Goal: Information Seeking & Learning: Learn about a topic

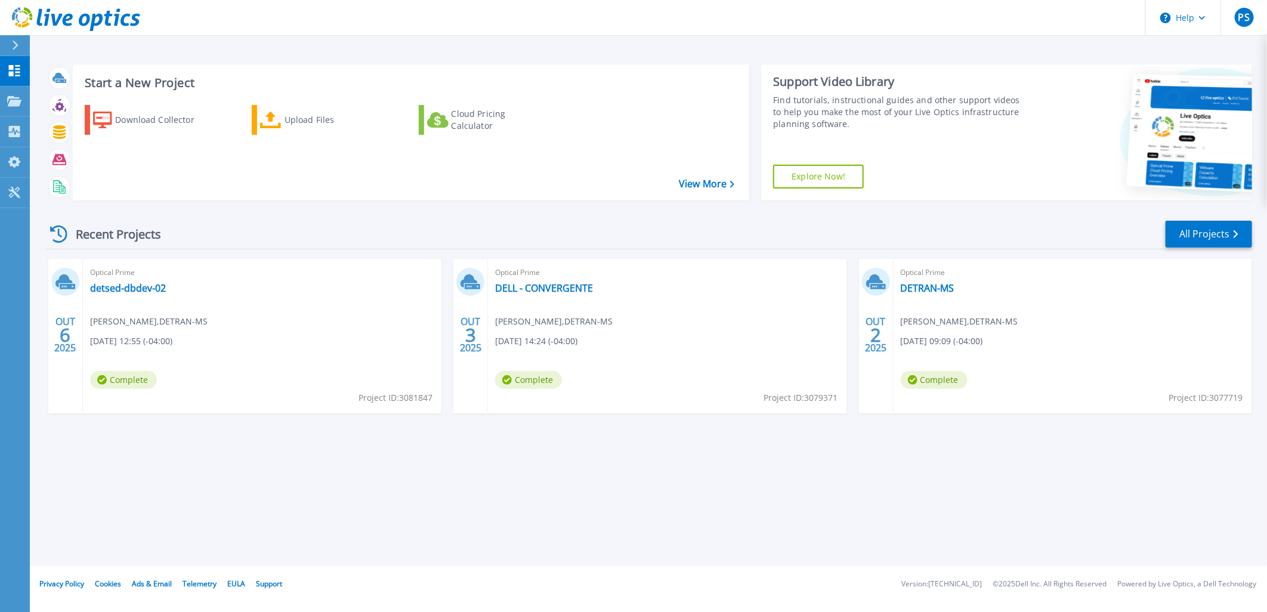
drag, startPoint x: 178, startPoint y: 511, endPoint x: 178, endPoint y: 484, distance: 27.4
click at [178, 511] on div "Start a New Project Download Collector Upload Files Cloud Pricing Calculator Vi…" at bounding box center [648, 283] width 1237 height 566
click at [140, 287] on link "detsed-dbdev-02" at bounding box center [128, 288] width 76 height 12
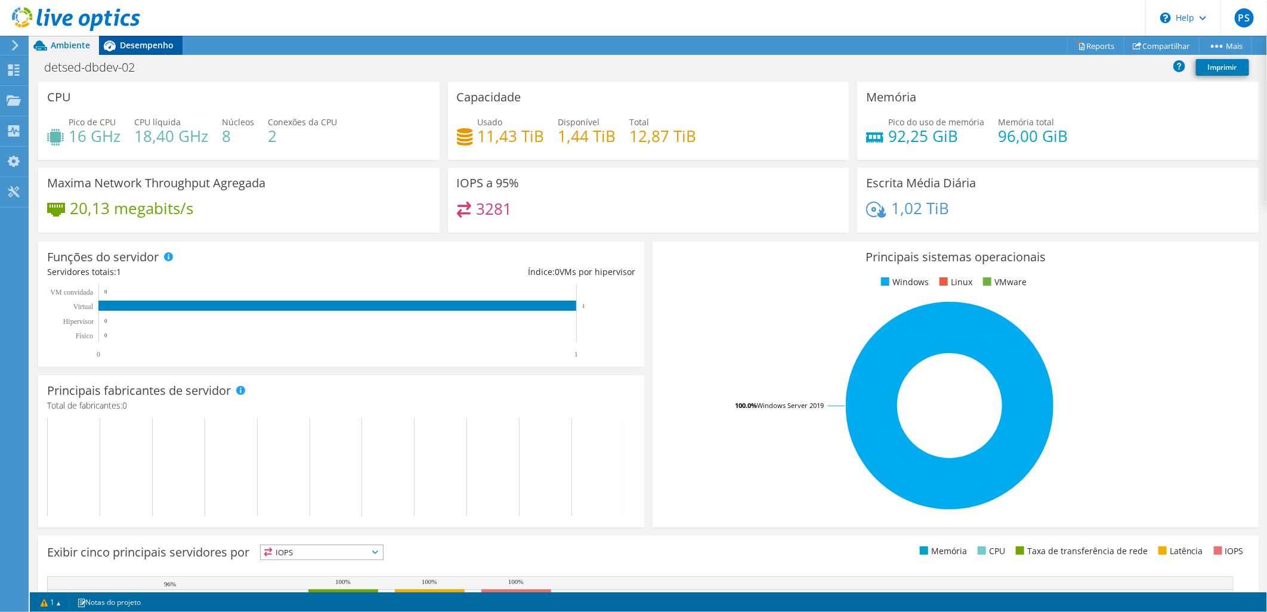
click at [163, 37] on div "Desempenho" at bounding box center [140, 45] width 83 height 19
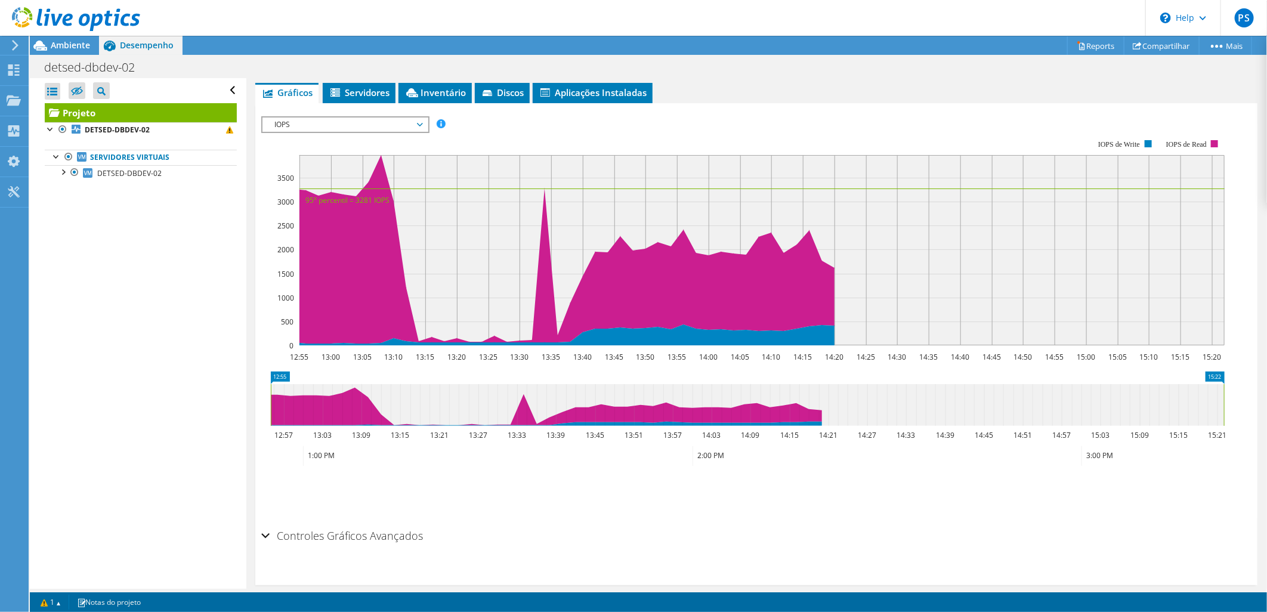
scroll to position [222, 0]
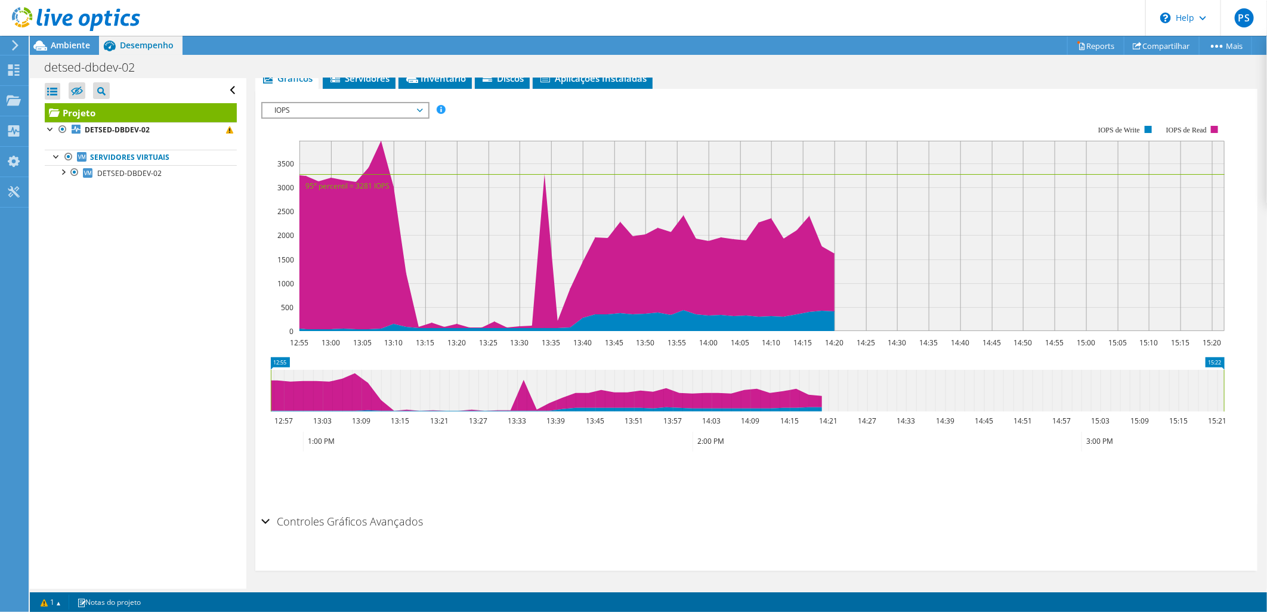
click at [340, 509] on h2 "Controles Gráficos Avançados" at bounding box center [342, 521] width 162 height 24
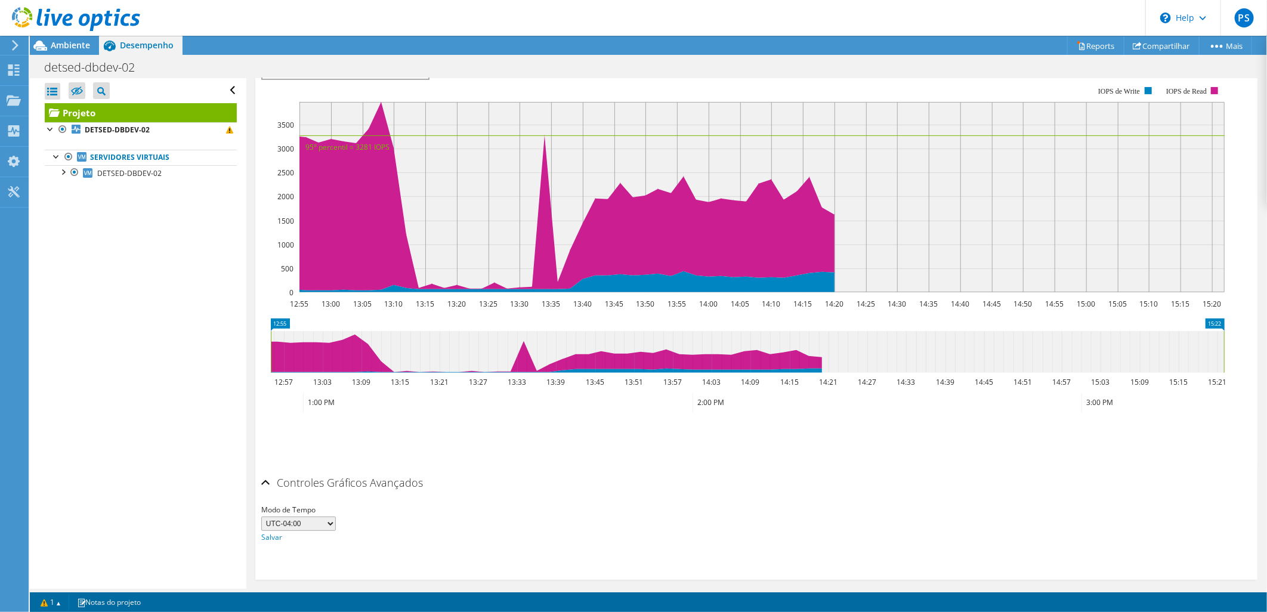
scroll to position [268, 0]
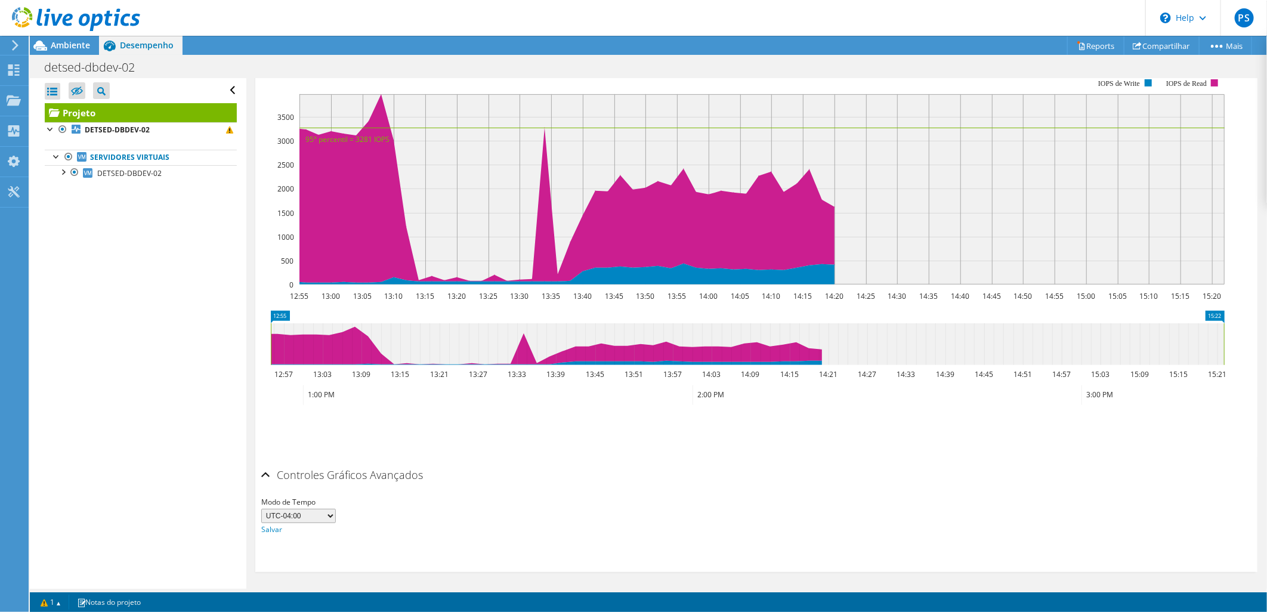
click at [328, 514] on select "UTC-12:00 UTC-11:00 UTC-10:00 UTC-09:30 UTC-09:00 UTC-08:00 UTC-07:00 UTC-06:00…" at bounding box center [298, 516] width 75 height 14
click at [430, 448] on div "Salvar zoom" at bounding box center [756, 431] width 990 height 51
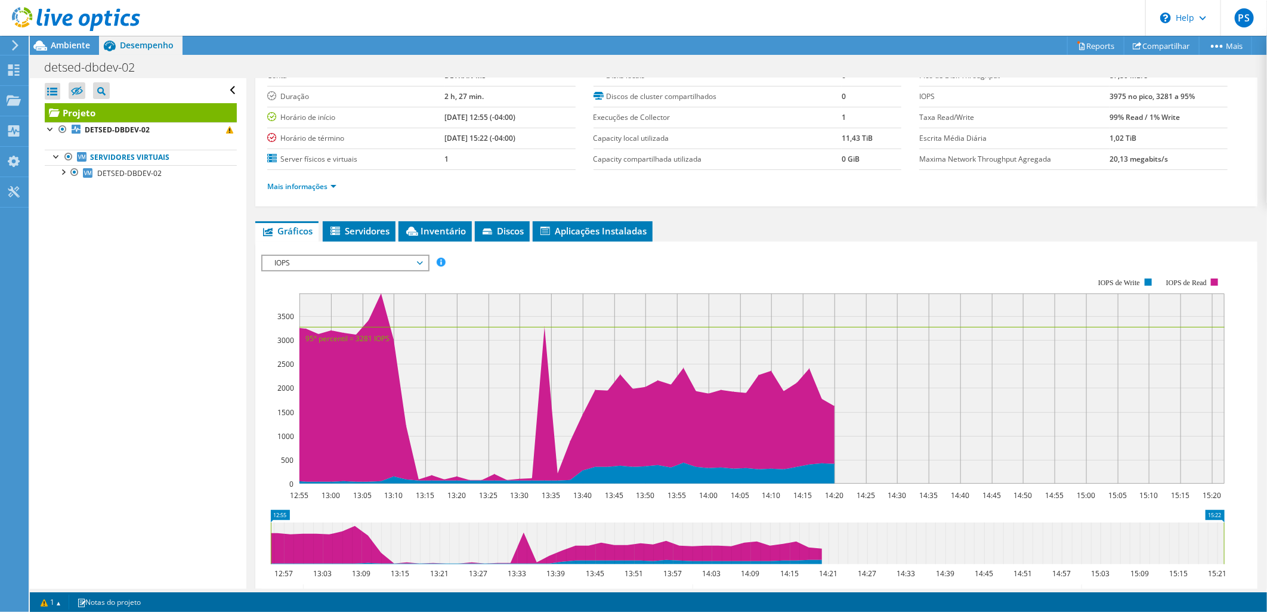
scroll to position [0, 0]
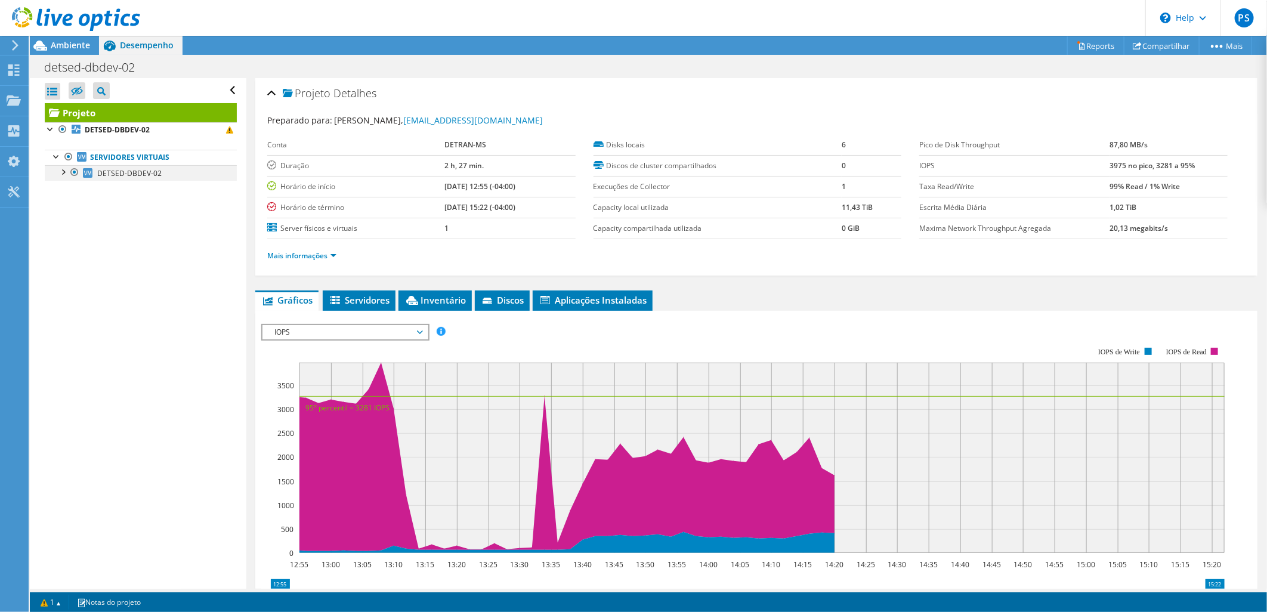
click at [64, 169] on div at bounding box center [63, 171] width 12 height 12
click at [109, 194] on link "0 C:" at bounding box center [141, 189] width 192 height 16
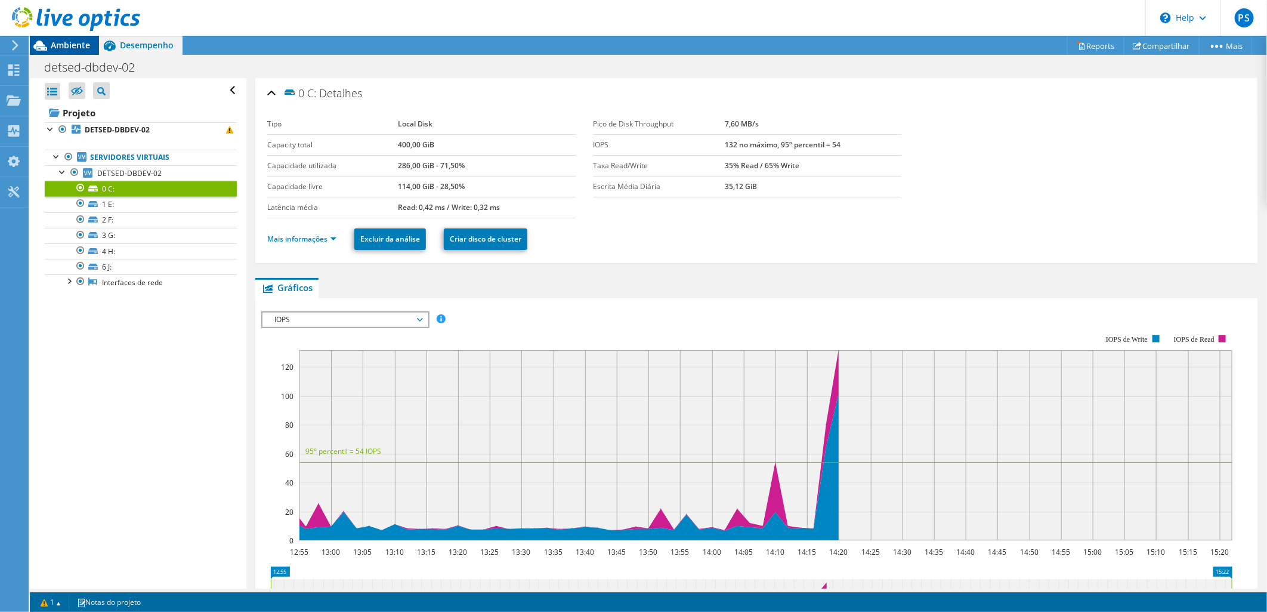
click at [72, 49] on span "Ambiente" at bounding box center [70, 44] width 39 height 11
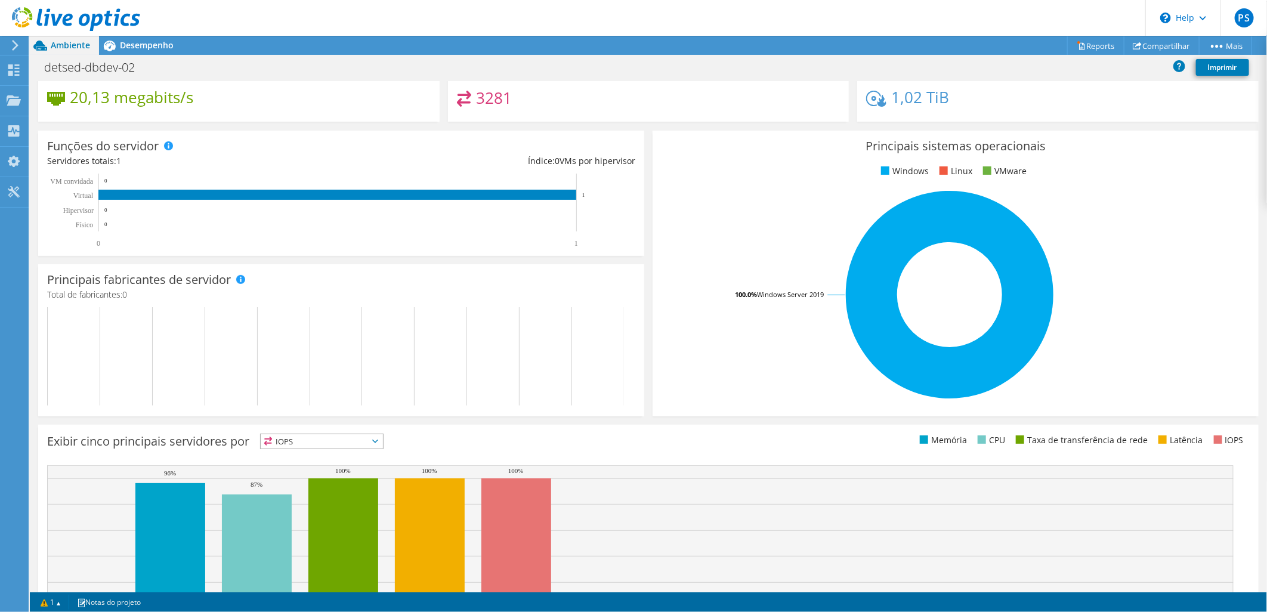
scroll to position [182, 0]
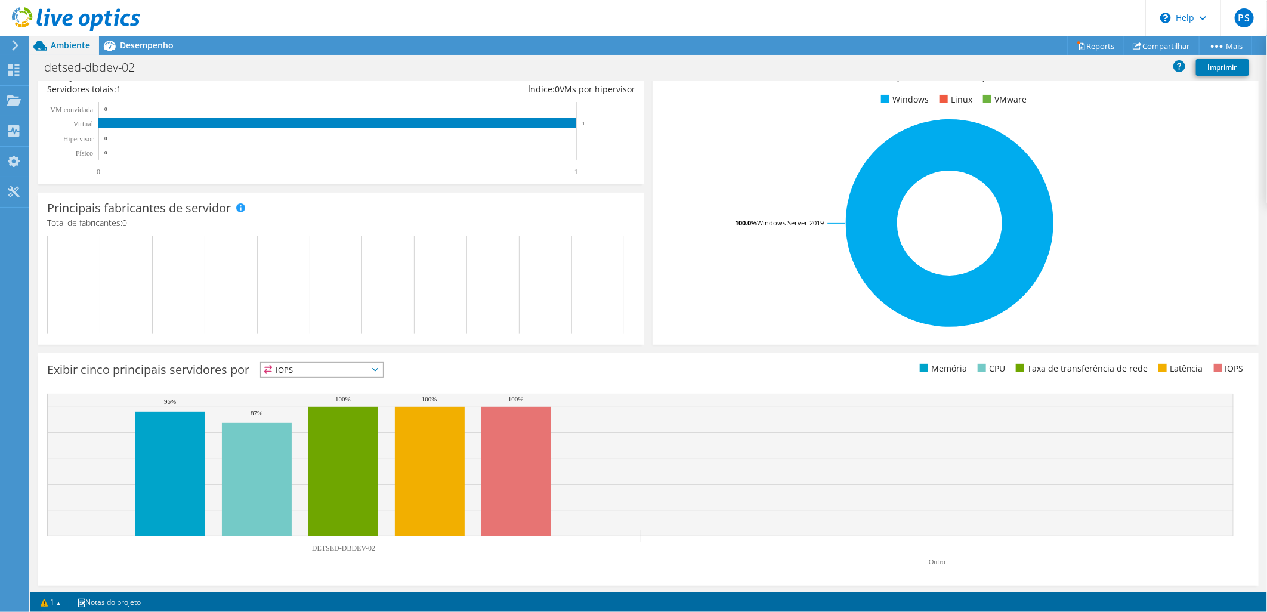
click at [344, 370] on span "IOPS" at bounding box center [322, 370] width 122 height 14
click at [307, 401] on li "Memória" at bounding box center [322, 402] width 122 height 17
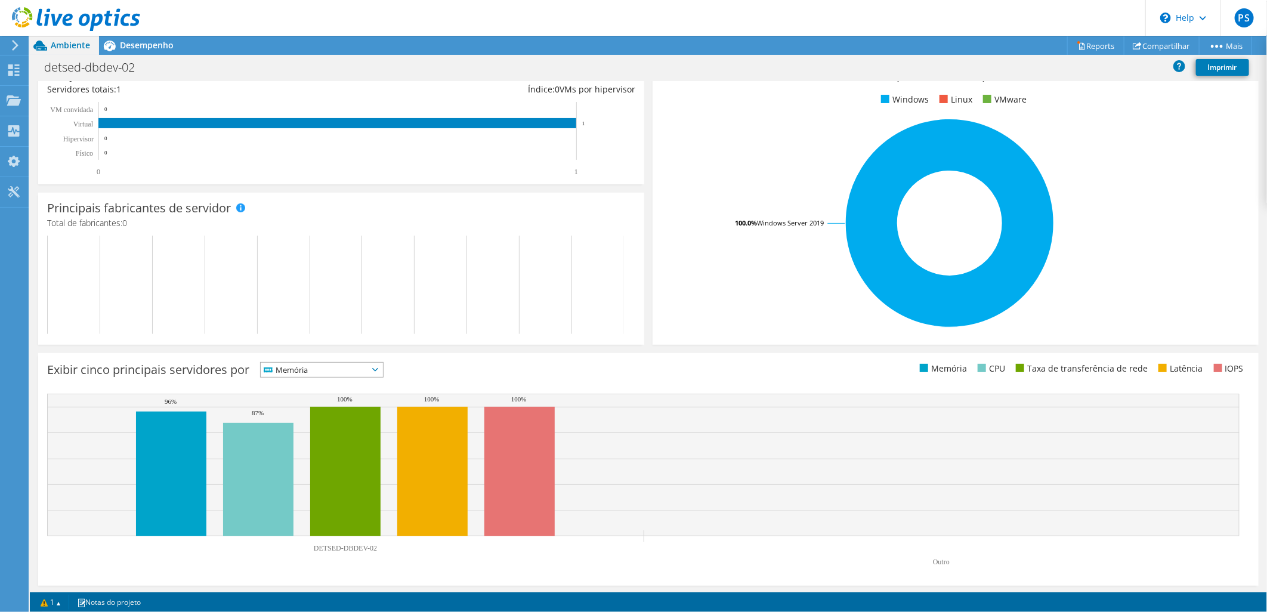
click at [309, 370] on span "Memória" at bounding box center [314, 370] width 107 height 14
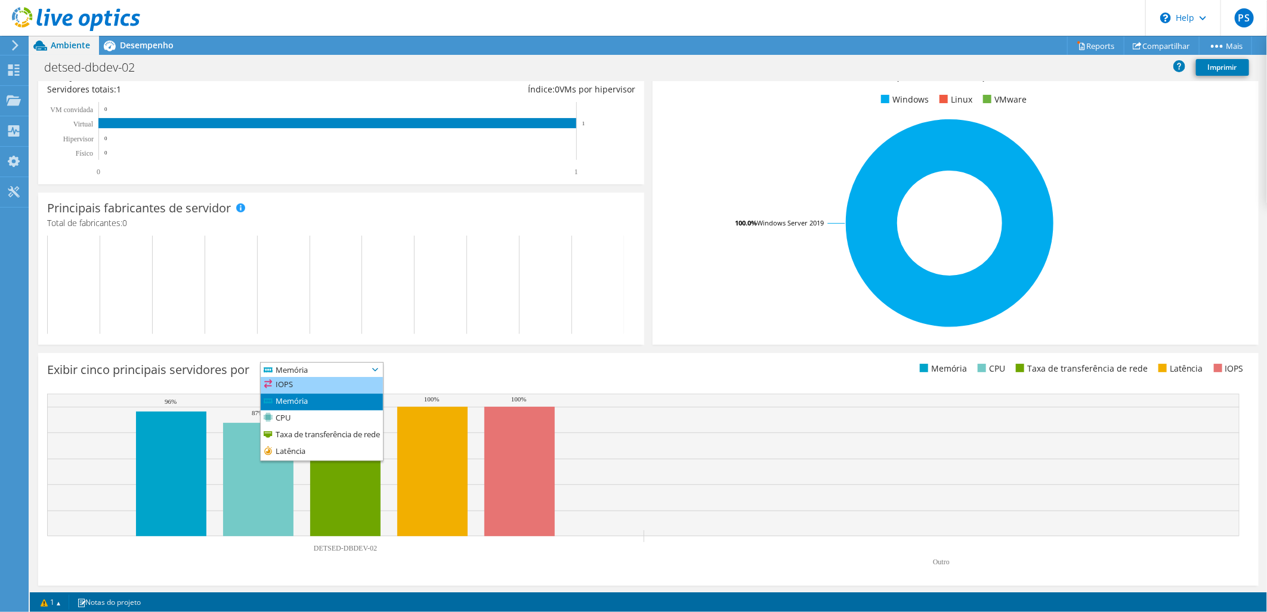
click at [312, 380] on li "IOPS" at bounding box center [322, 385] width 122 height 17
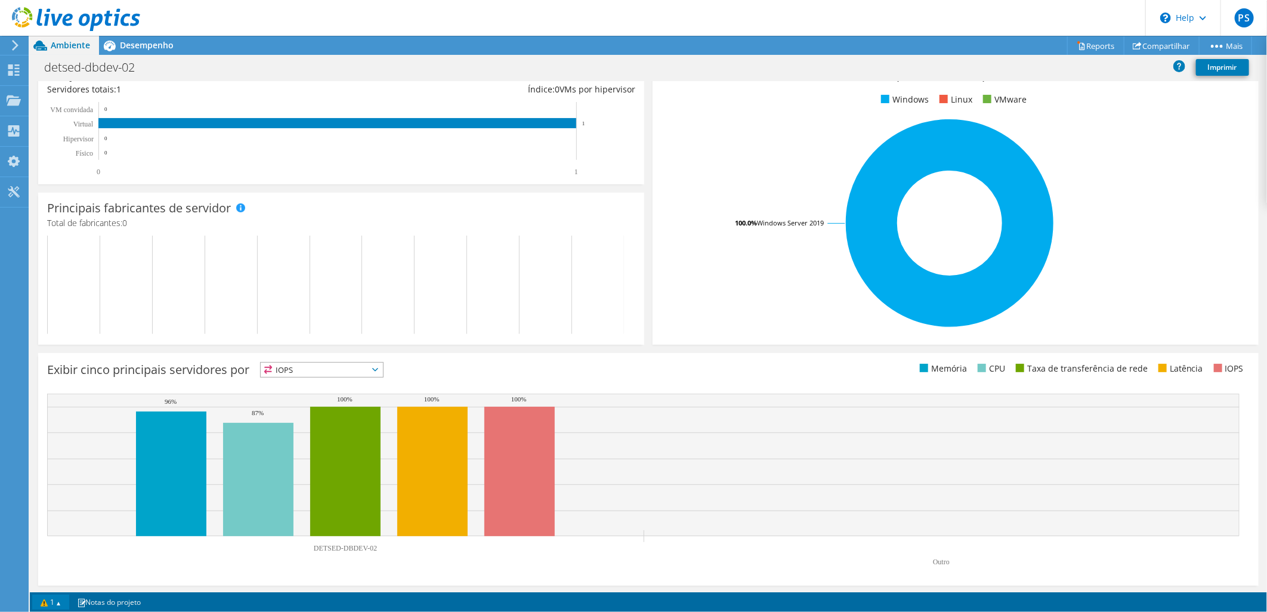
click at [60, 596] on link "1" at bounding box center [50, 602] width 37 height 15
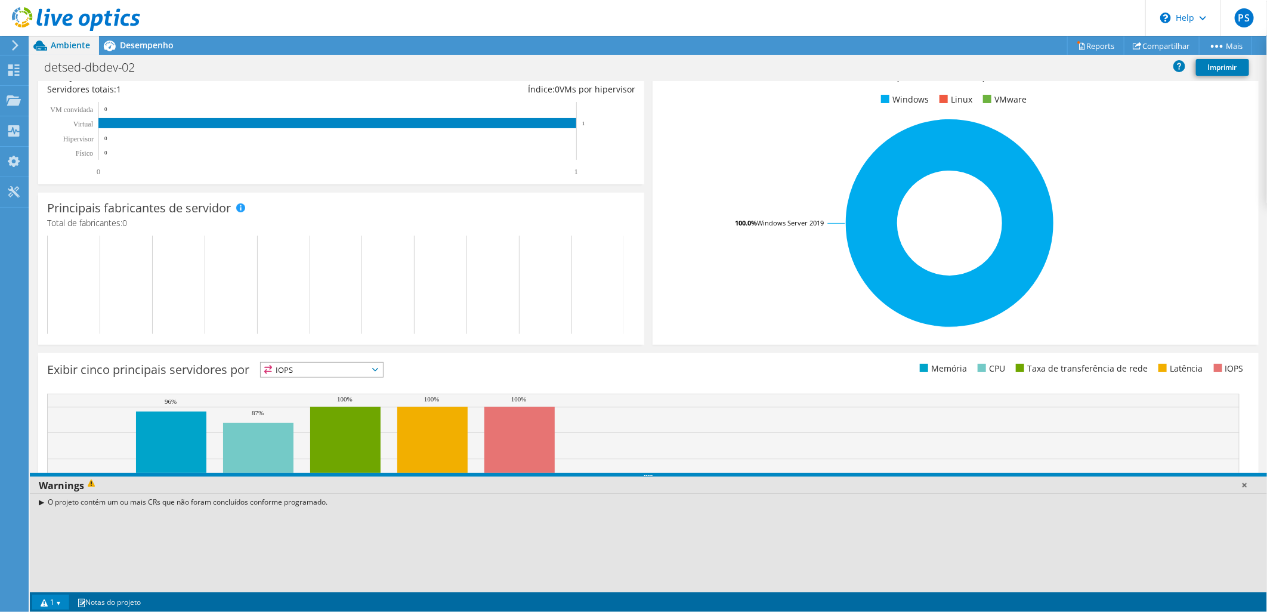
click at [1245, 482] on link at bounding box center [1244, 485] width 12 height 12
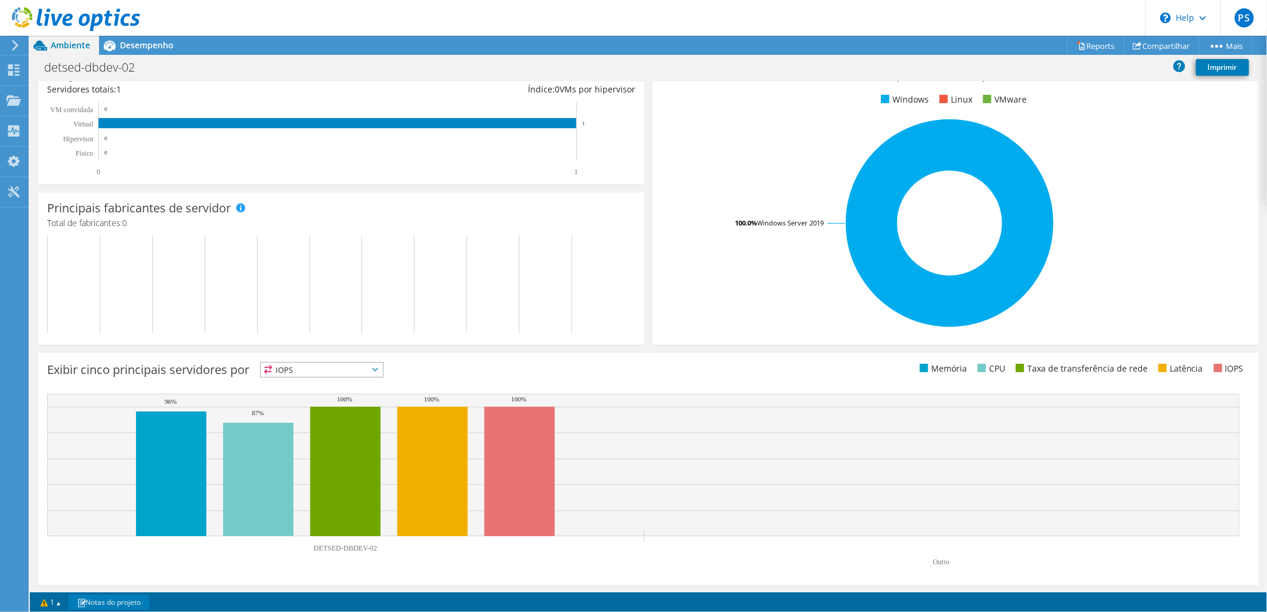
click at [122, 598] on link "Notas do projeto" at bounding box center [109, 602] width 81 height 15
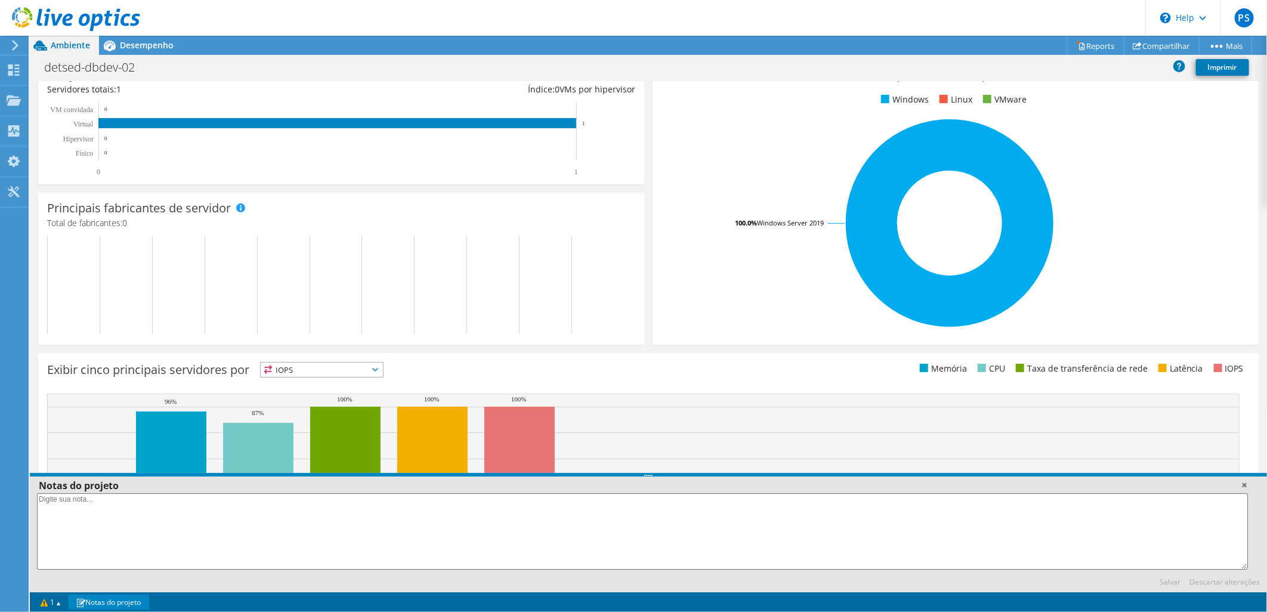
click at [1243, 483] on link at bounding box center [1244, 485] width 12 height 12
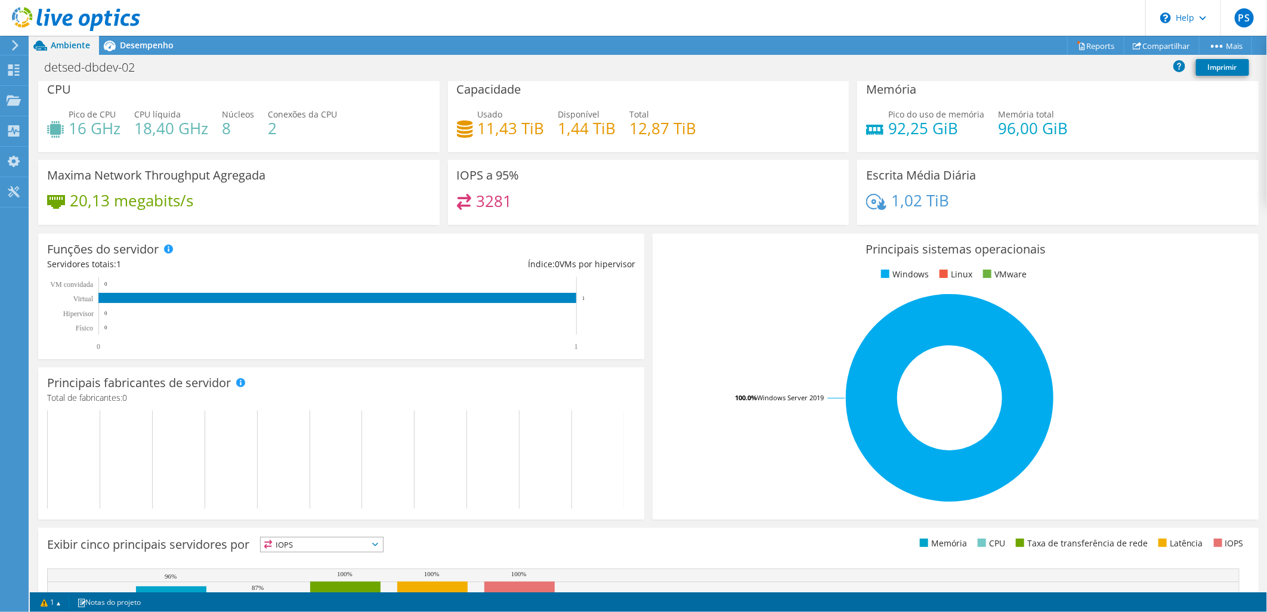
scroll to position [0, 0]
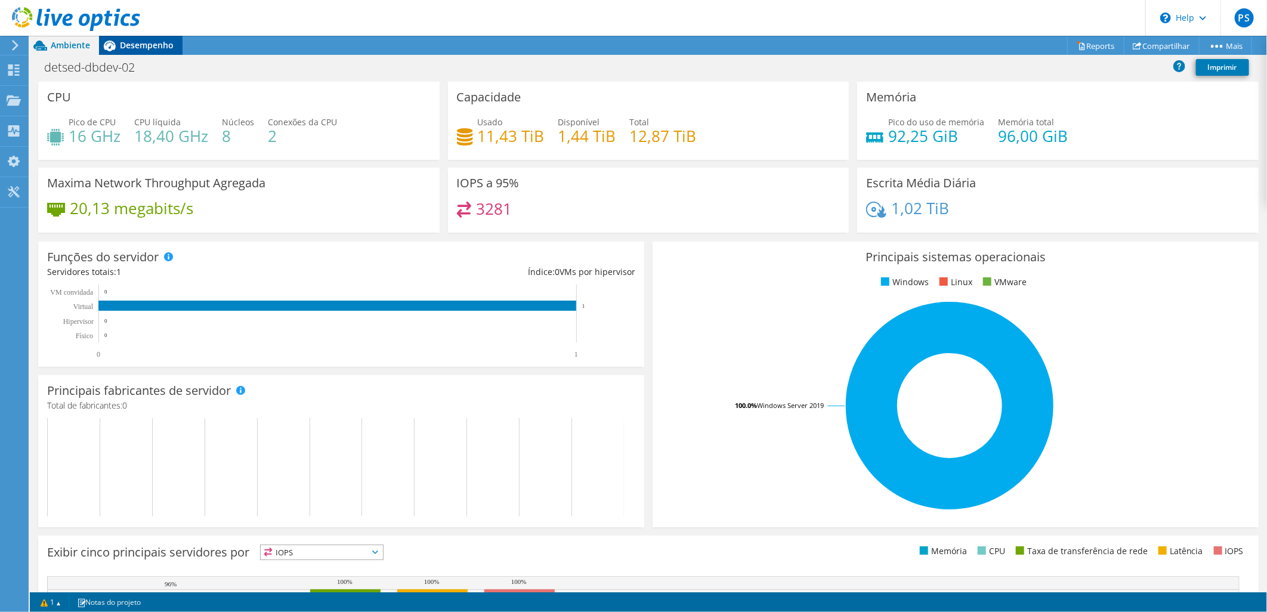
click at [138, 47] on span "Desempenho" at bounding box center [147, 44] width 54 height 11
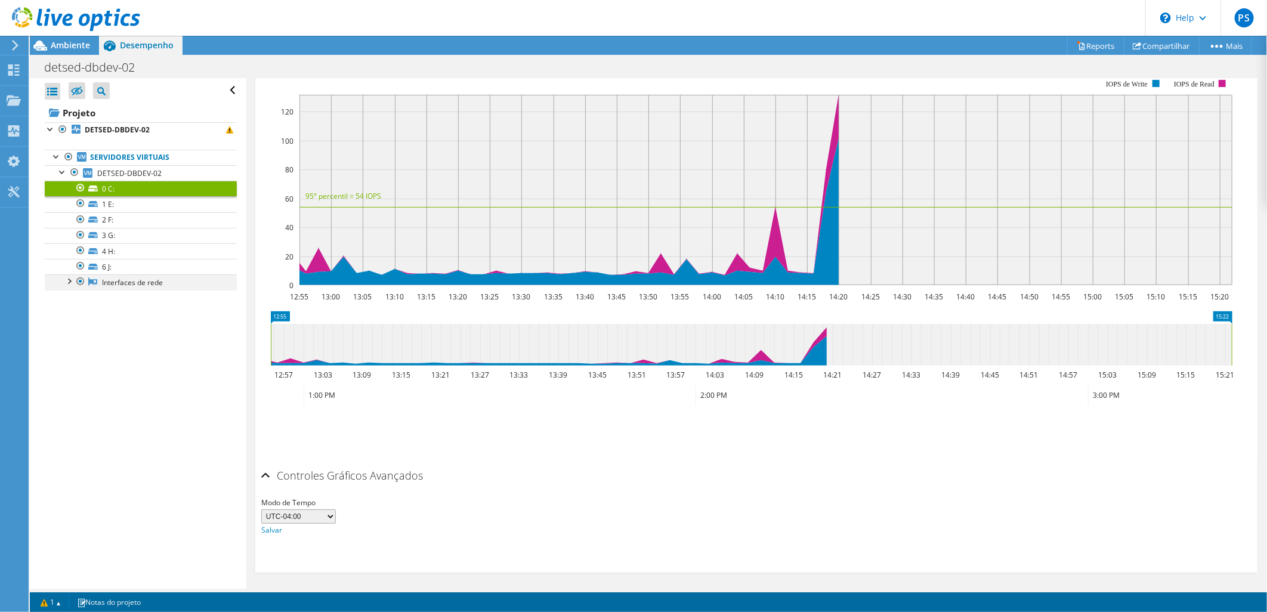
click at [63, 279] on div at bounding box center [69, 280] width 12 height 12
click at [142, 308] on link "Intel(R) 82574L Gigabit Network Connection" at bounding box center [141, 303] width 192 height 26
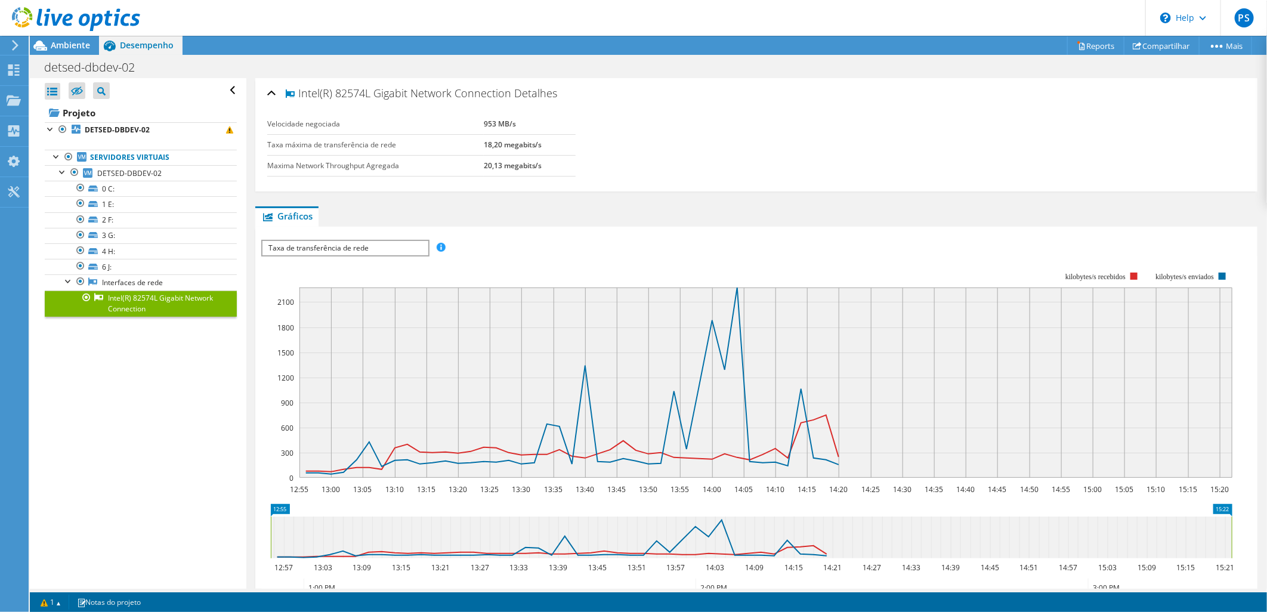
click at [364, 245] on span "Taxa de transferência de rede" at bounding box center [344, 248] width 165 height 14
click at [576, 236] on div "IOPS Disk Throughput Tamanho de E/S Latência Profundidade da fila Porcentagem d…" at bounding box center [756, 445] width 990 height 422
click at [122, 233] on link "3 G:" at bounding box center [141, 236] width 192 height 16
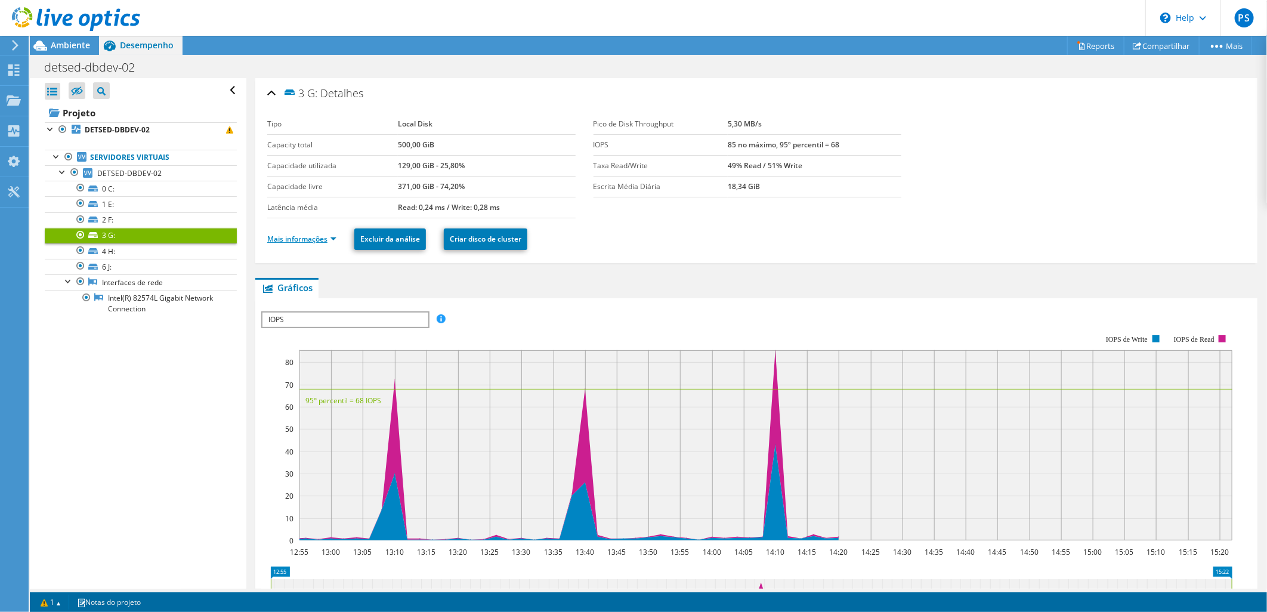
click at [317, 236] on link "Mais informações" at bounding box center [301, 239] width 69 height 10
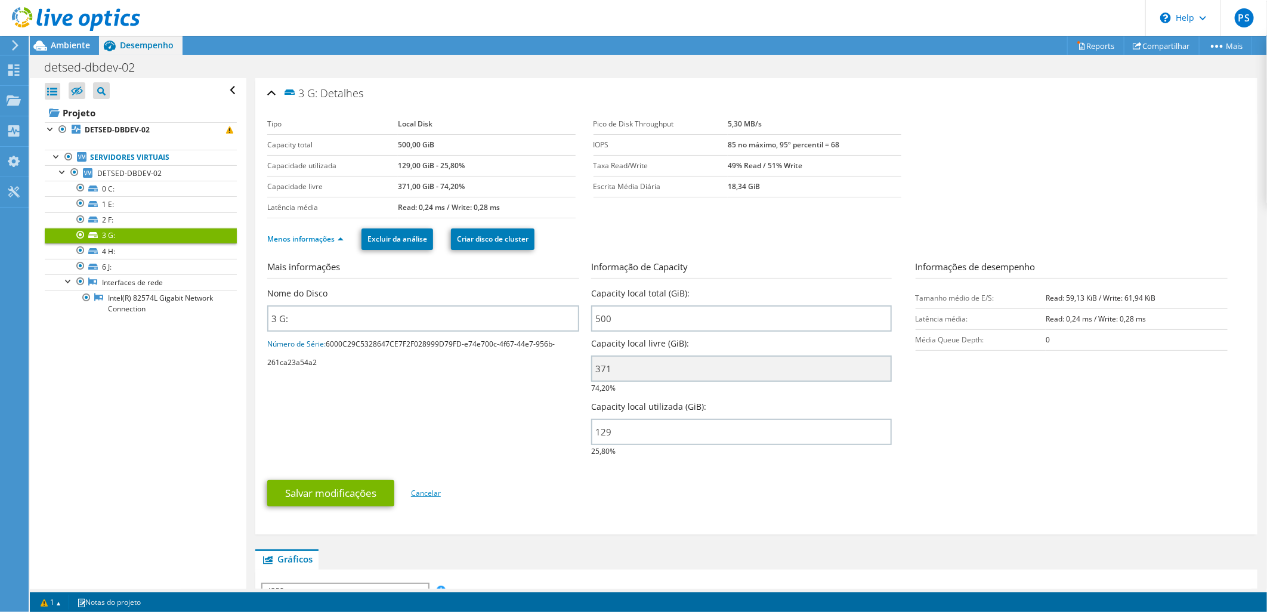
click at [420, 493] on link "Cancelar" at bounding box center [426, 493] width 30 height 10
click at [429, 494] on link "Cancelar" at bounding box center [426, 493] width 30 height 10
click at [67, 104] on div "Projetos" at bounding box center [57, 101] width 58 height 30
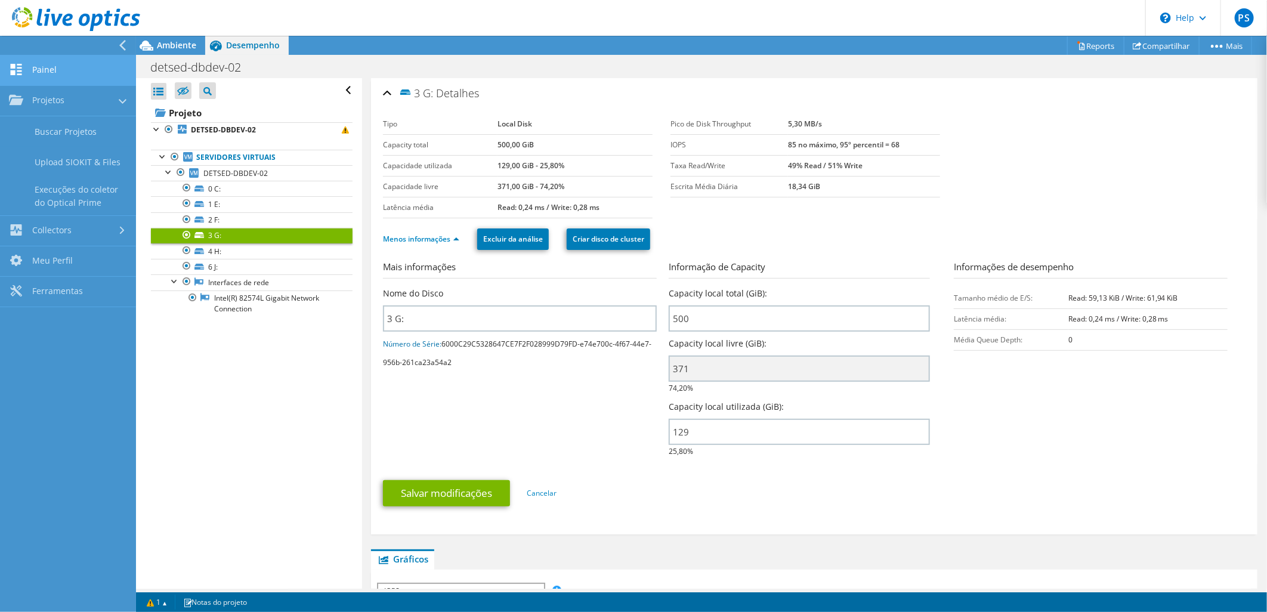
click at [45, 61] on link "Painel" at bounding box center [68, 70] width 136 height 30
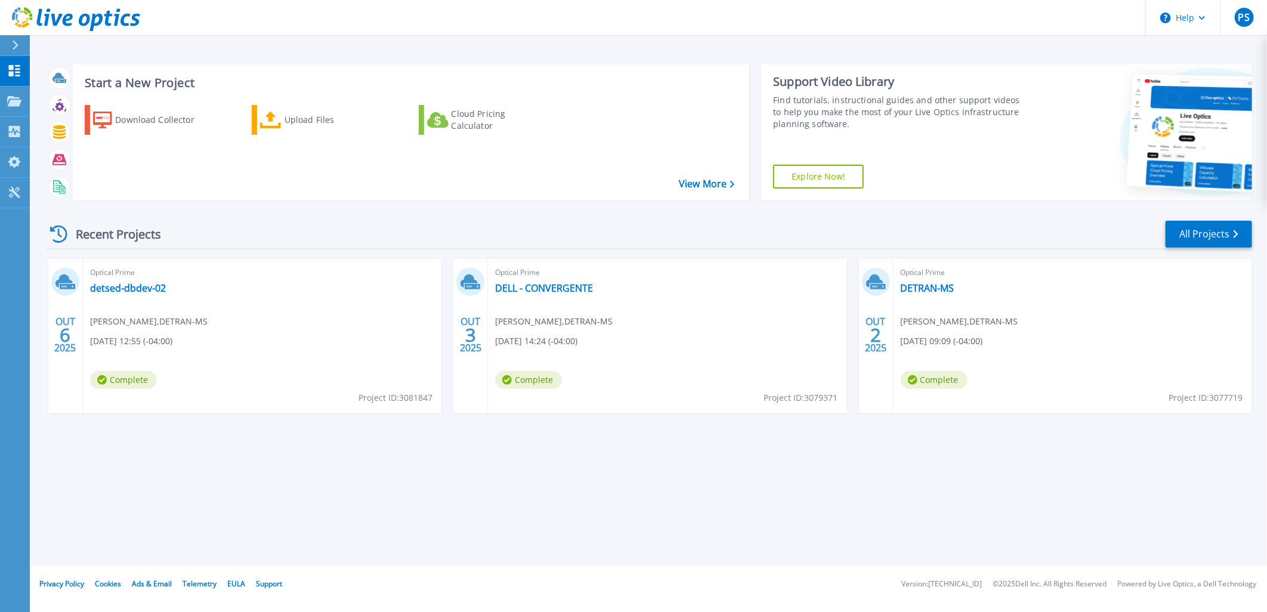
click at [252, 482] on div "Start a New Project Download Collector Upload Files Cloud Pricing Calculator Vi…" at bounding box center [648, 283] width 1237 height 566
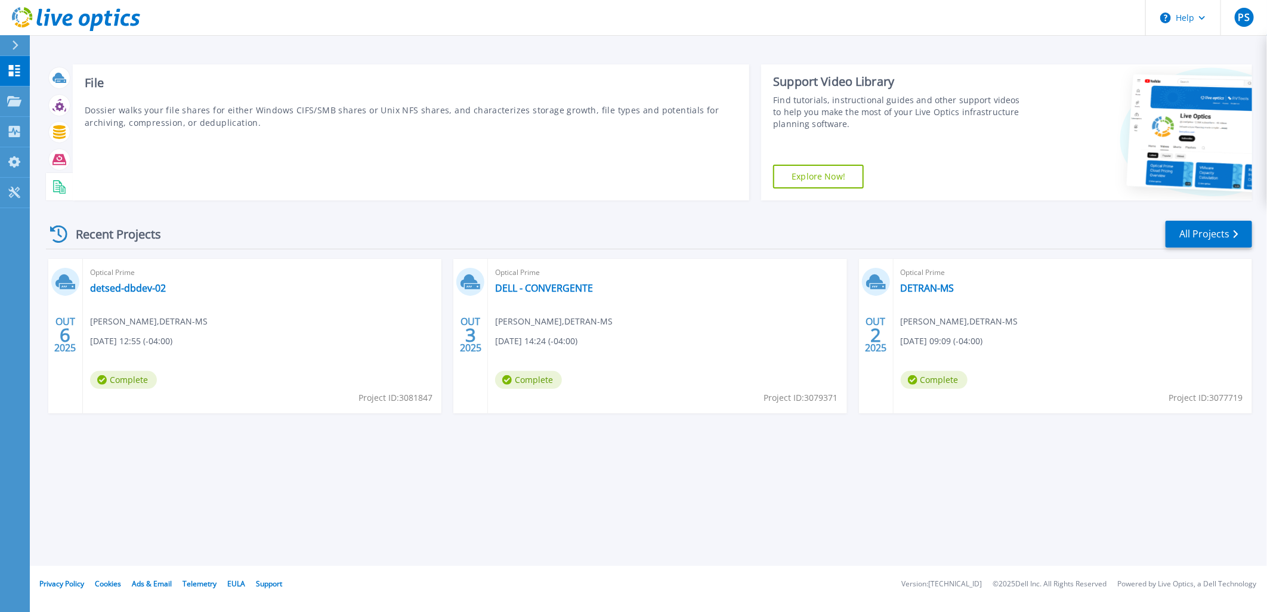
click at [62, 184] on icon at bounding box center [59, 187] width 14 height 14
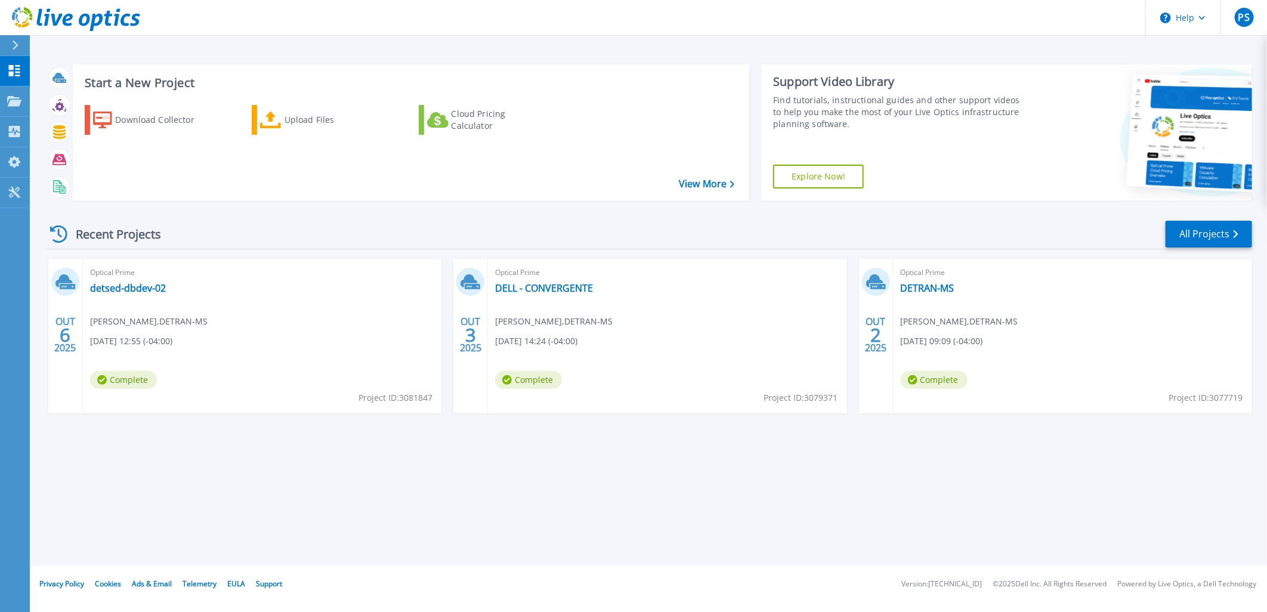
click at [1129, 55] on div "Start a New Project Download Collector Upload Files Cloud Pricing Calculator Vi…" at bounding box center [649, 132] width 1206 height 155
click at [372, 51] on div "Start a New Project Download Collector Upload Files Cloud Pricing Calculator Vi…" at bounding box center [648, 283] width 1237 height 566
click at [51, 97] on p "Projects" at bounding box center [47, 101] width 32 height 31
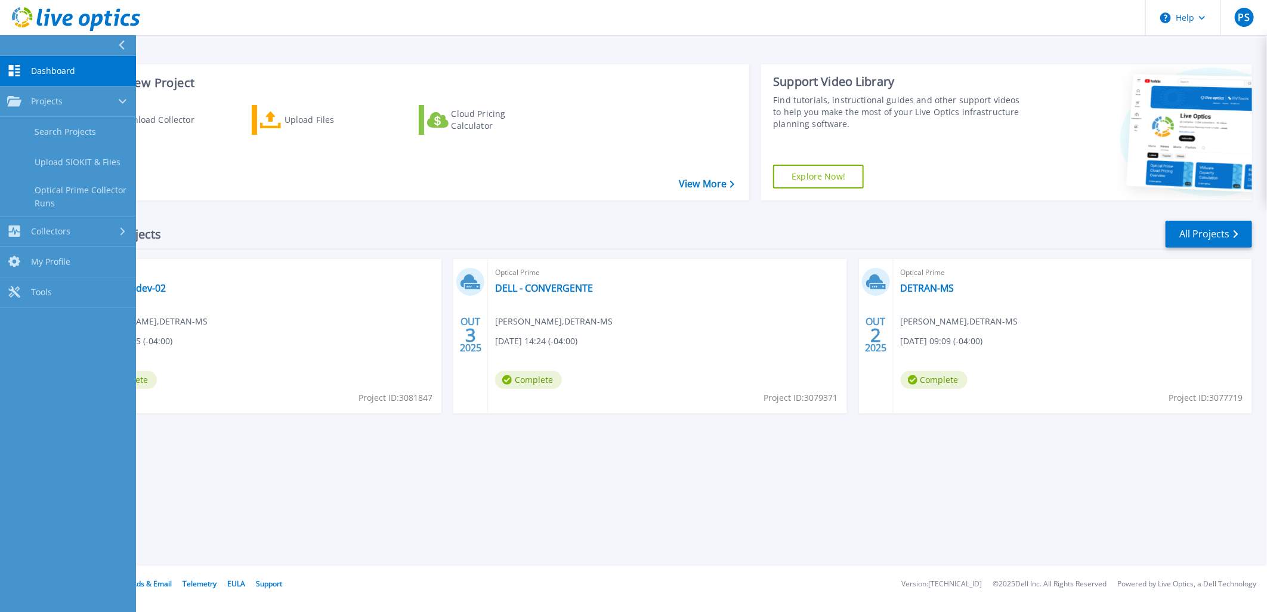
click at [58, 72] on span "Dashboard" at bounding box center [53, 71] width 44 height 11
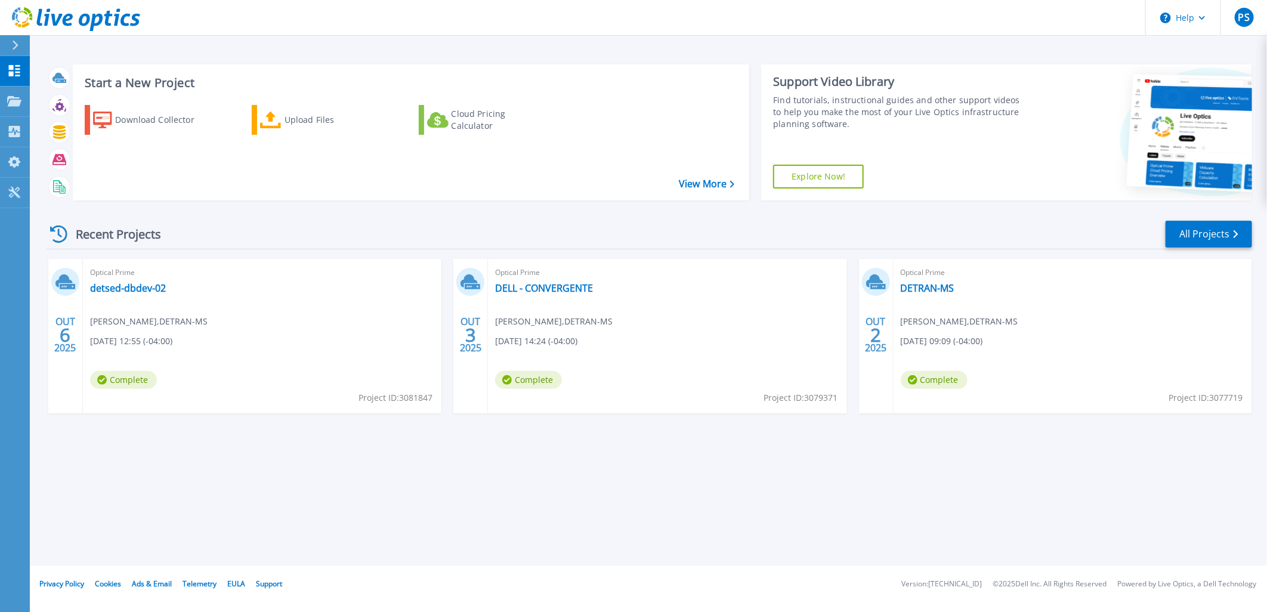
click at [716, 521] on div "Start a New Project Download Collector Upload Files Cloud Pricing Calculator Vi…" at bounding box center [648, 283] width 1237 height 566
click at [46, 9] on icon at bounding box center [76, 19] width 128 height 24
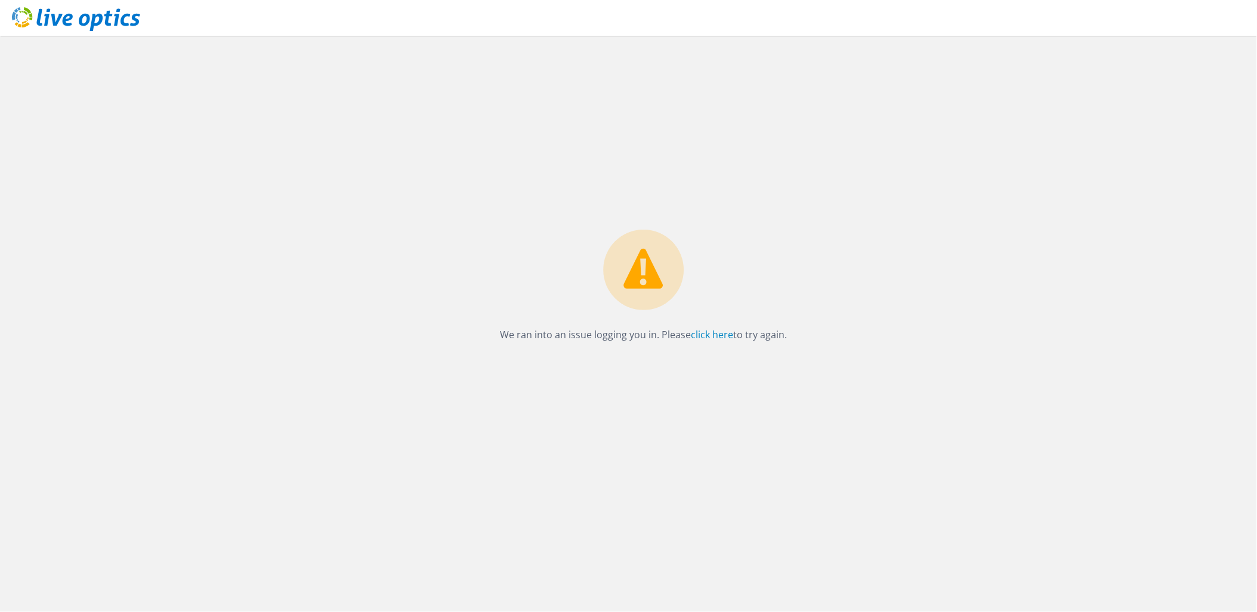
click at [821, 270] on div "We ran into an issue logging you in. Please click here to try again." at bounding box center [643, 324] width 1227 height 576
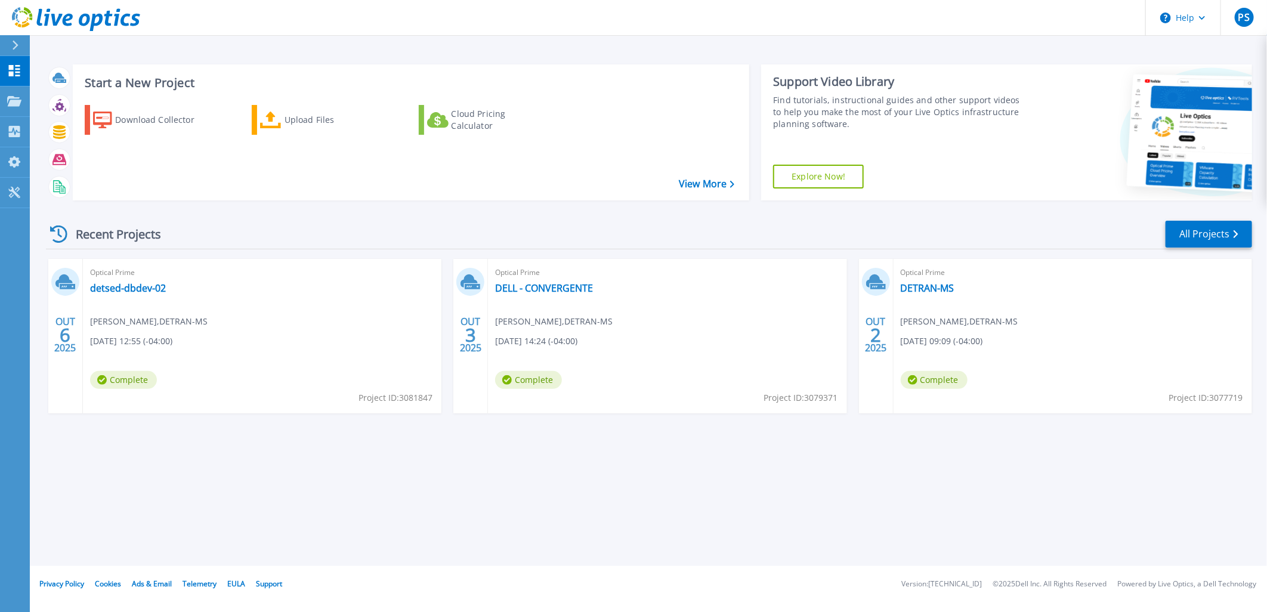
click at [178, 448] on div "Start a New Project Download Collector Upload Files Cloud Pricing Calculator Vi…" at bounding box center [648, 283] width 1237 height 566
click at [293, 126] on div "Upload Files" at bounding box center [331, 120] width 95 height 24
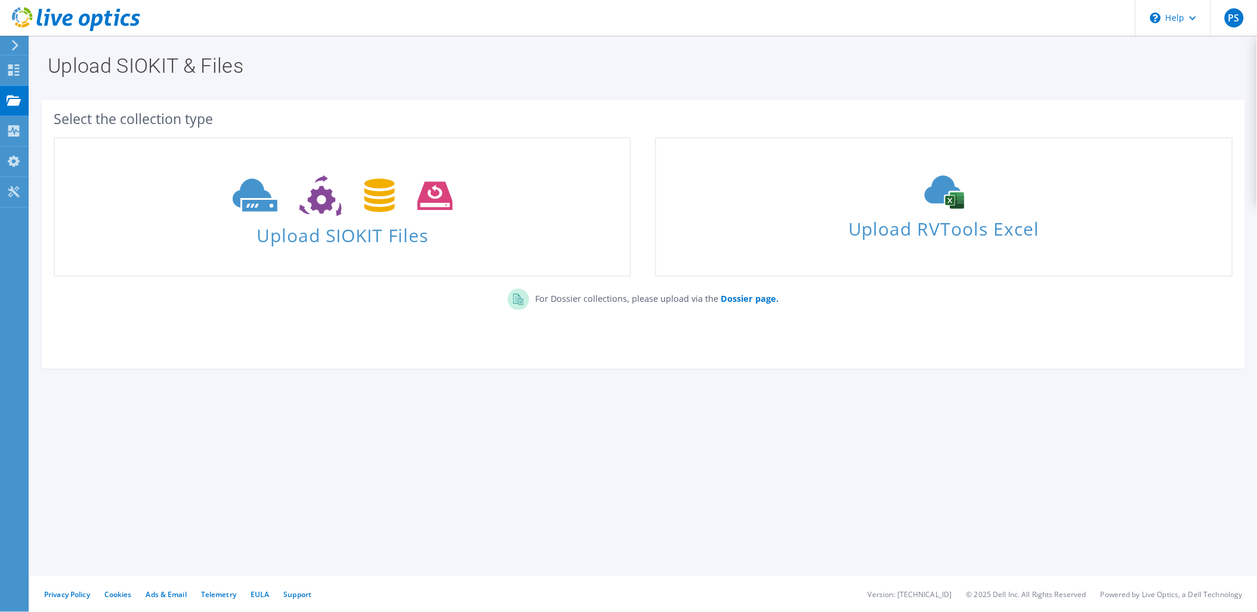
click at [16, 44] on use at bounding box center [15, 45] width 7 height 11
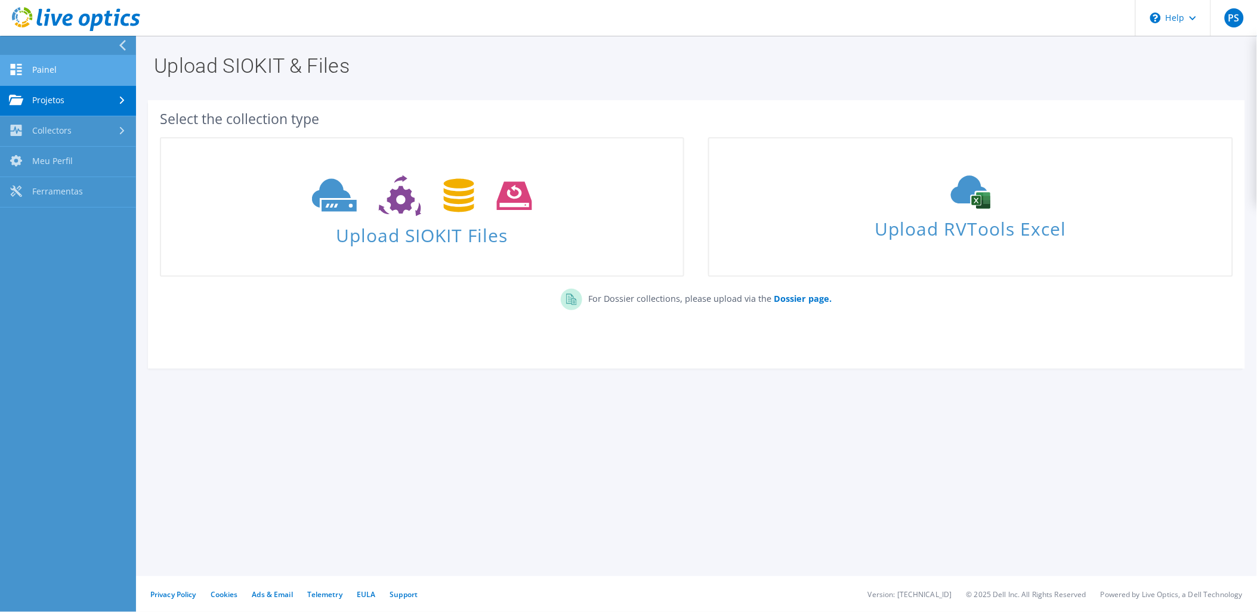
click at [21, 72] on icon at bounding box center [16, 69] width 14 height 11
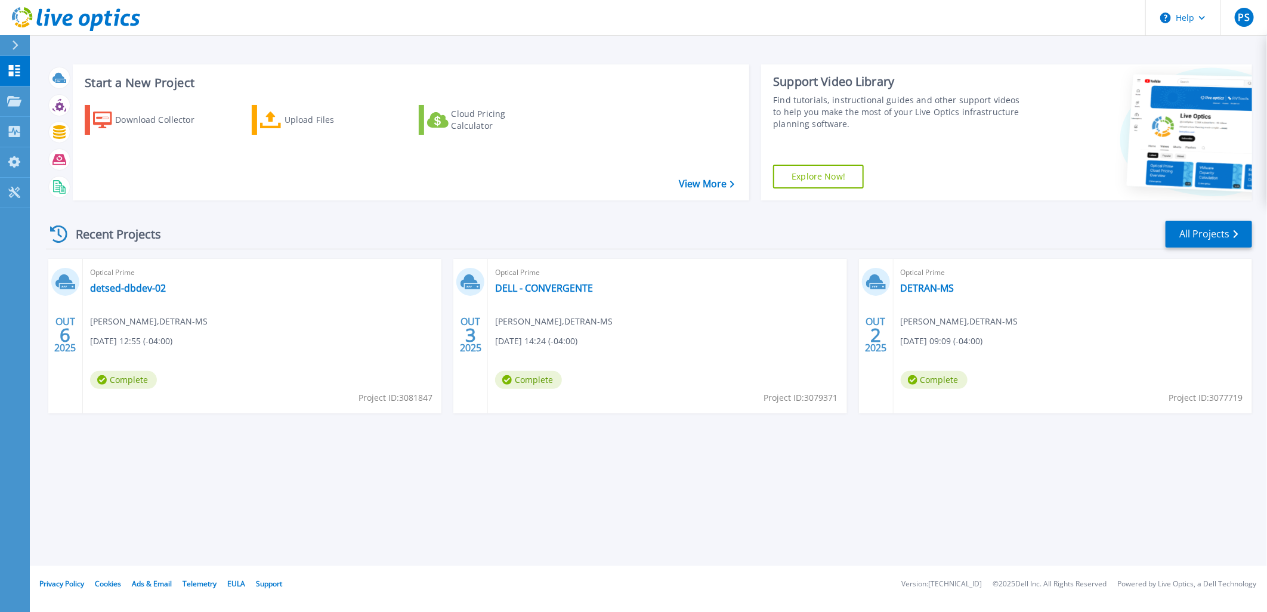
click at [700, 190] on div "Download Collector Upload Files Cloud Pricing Calculator" at bounding box center [409, 144] width 669 height 99
click at [704, 183] on link "View More" at bounding box center [706, 183] width 55 height 11
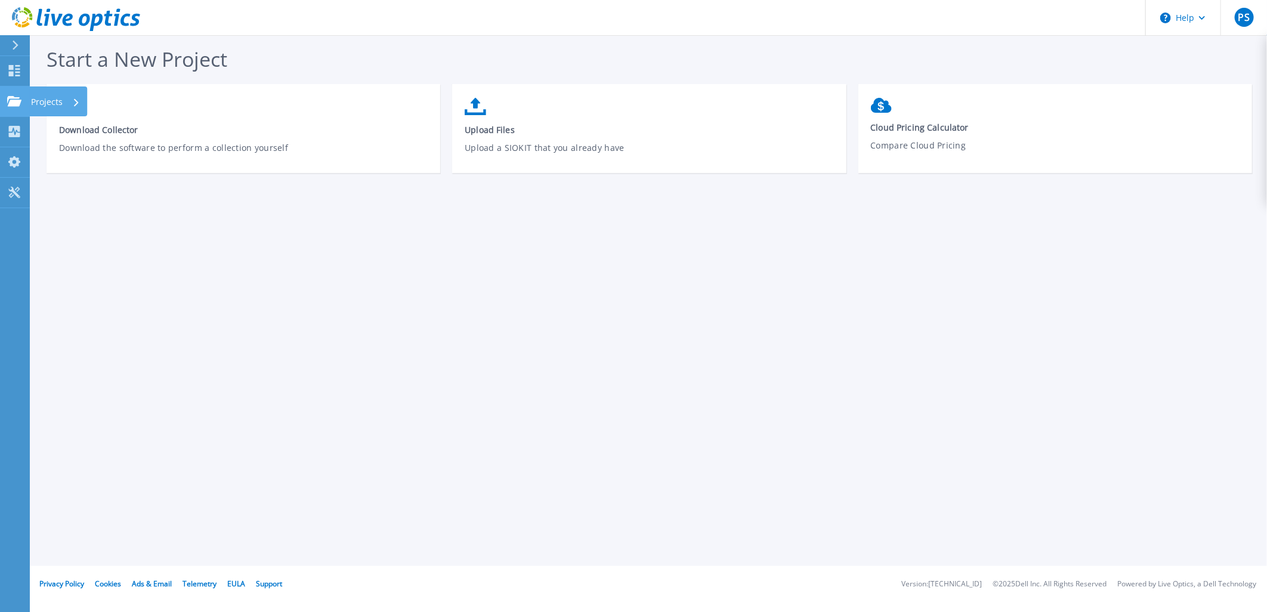
click at [21, 96] on icon at bounding box center [14, 101] width 14 height 10
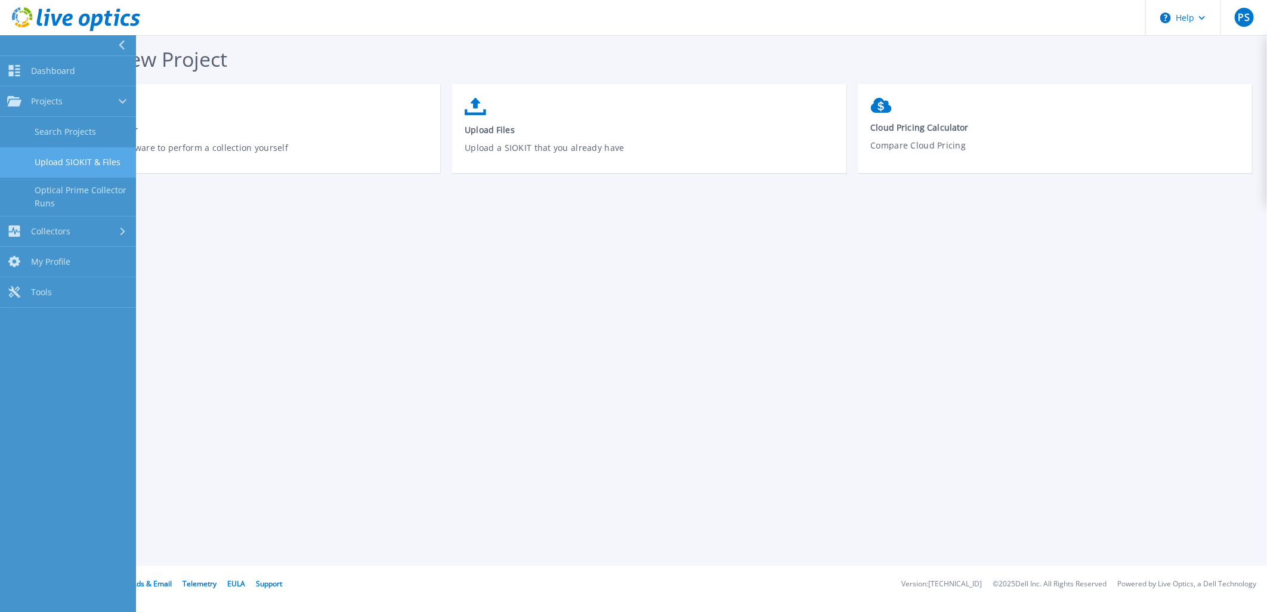
click at [91, 158] on link "Upload SIOKIT & Files" at bounding box center [68, 162] width 136 height 30
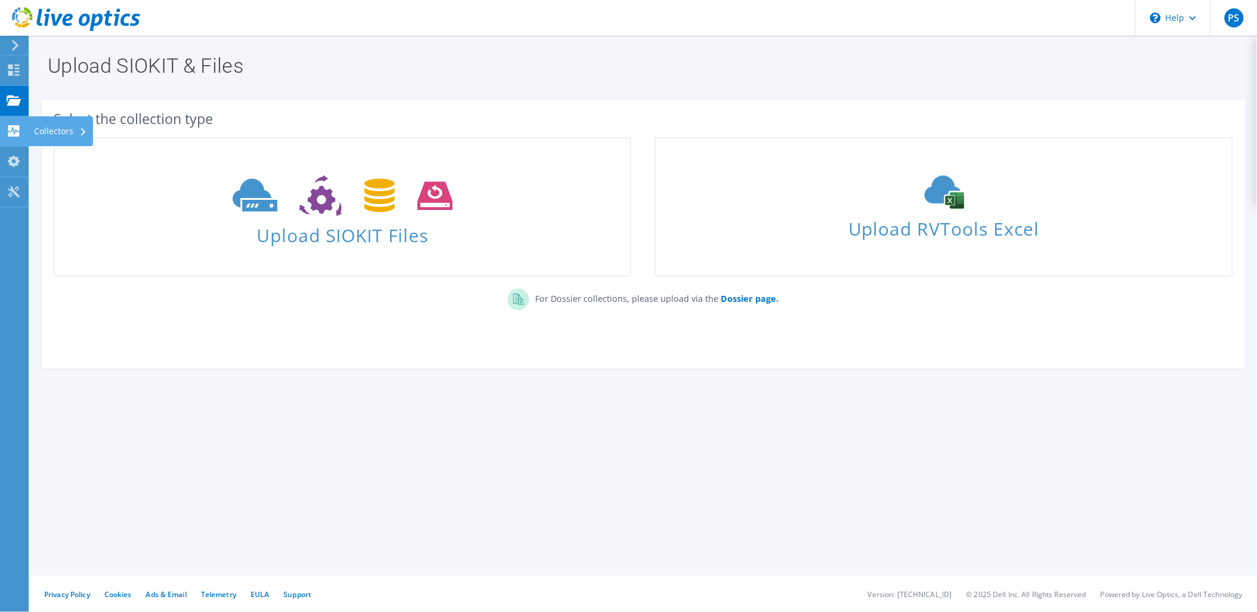
click at [20, 130] on icon at bounding box center [14, 130] width 14 height 11
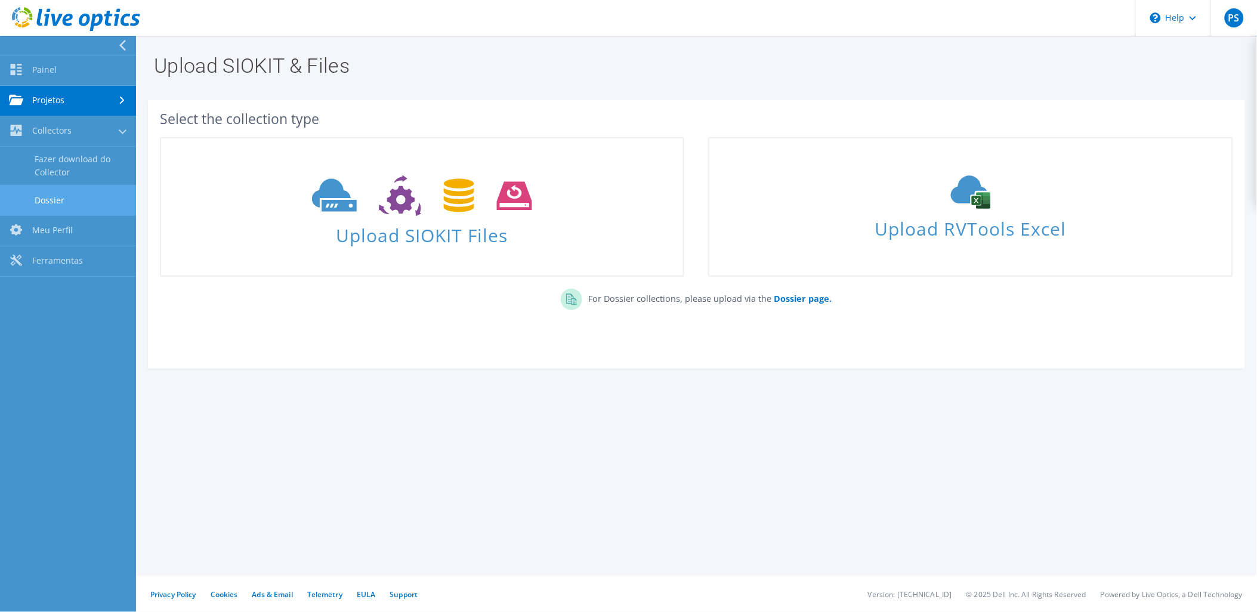
click at [64, 197] on link "Dossier" at bounding box center [68, 200] width 136 height 30
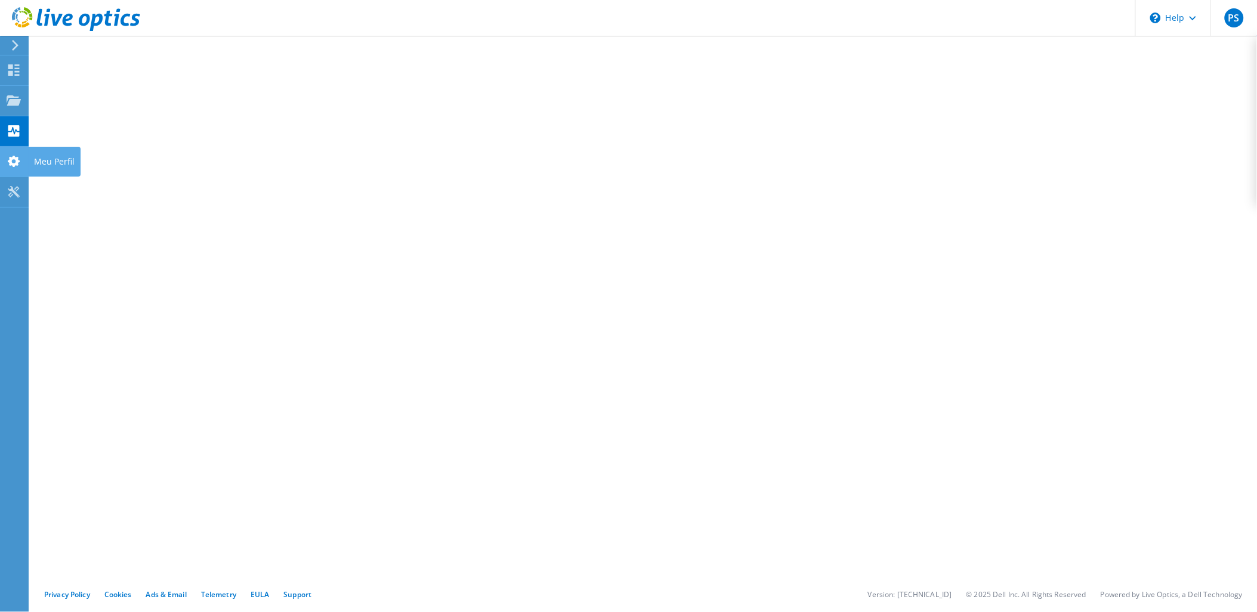
click at [10, 160] on use at bounding box center [14, 161] width 12 height 11
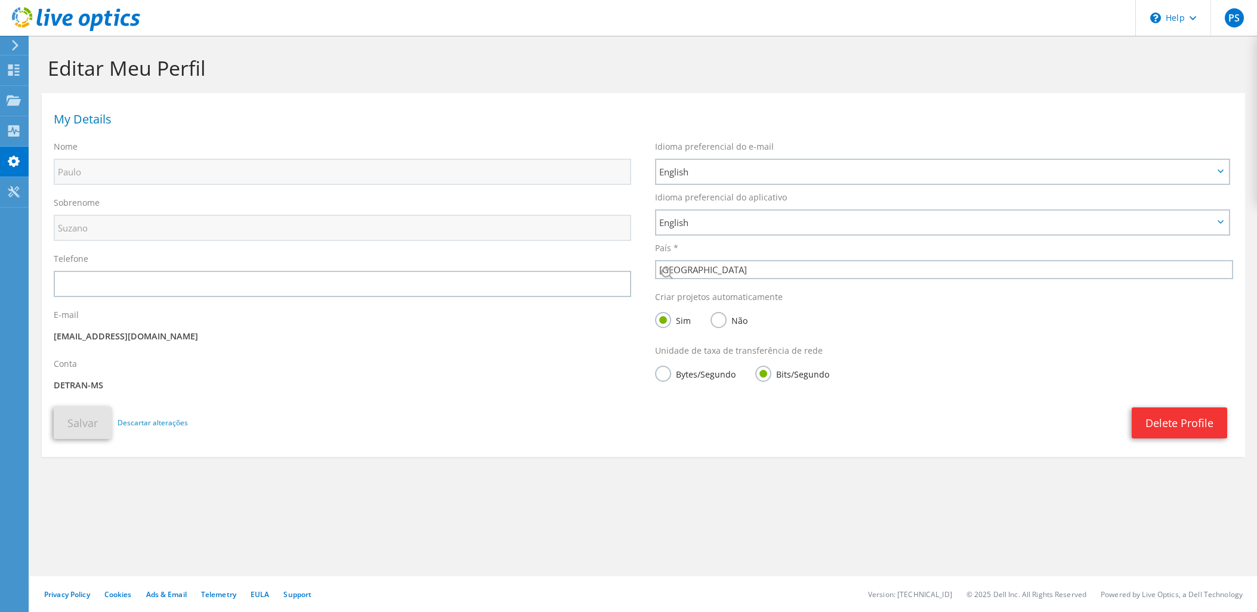
select select "30"
click at [10, 188] on icon at bounding box center [14, 191] width 14 height 11
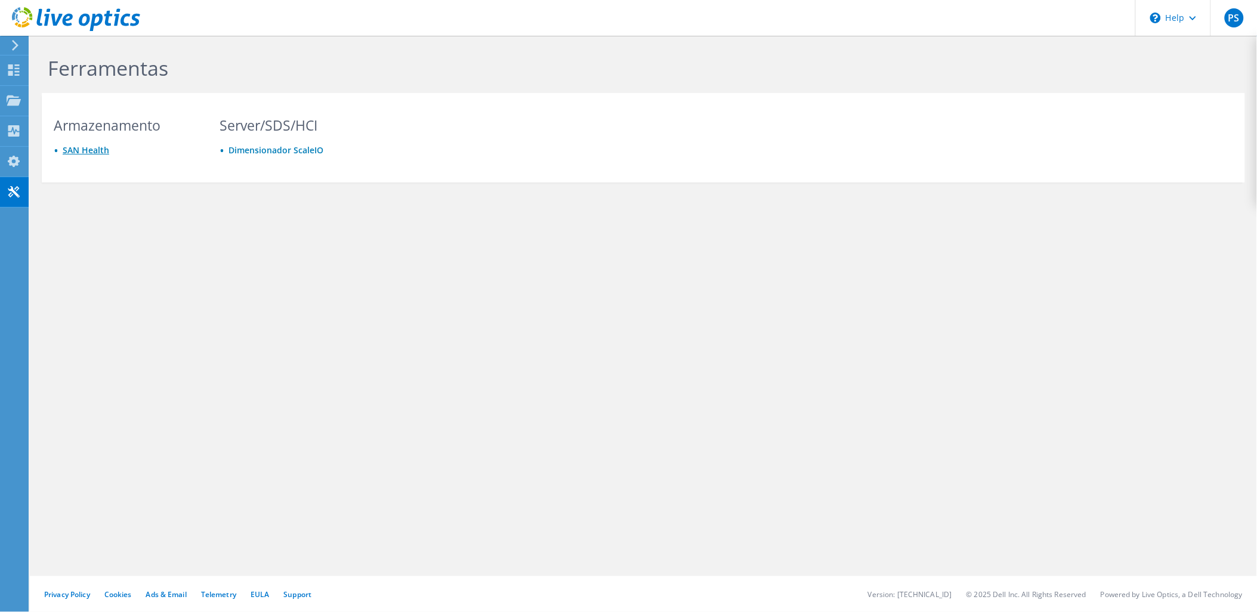
click at [78, 151] on link "SAN Health" at bounding box center [86, 149] width 47 height 11
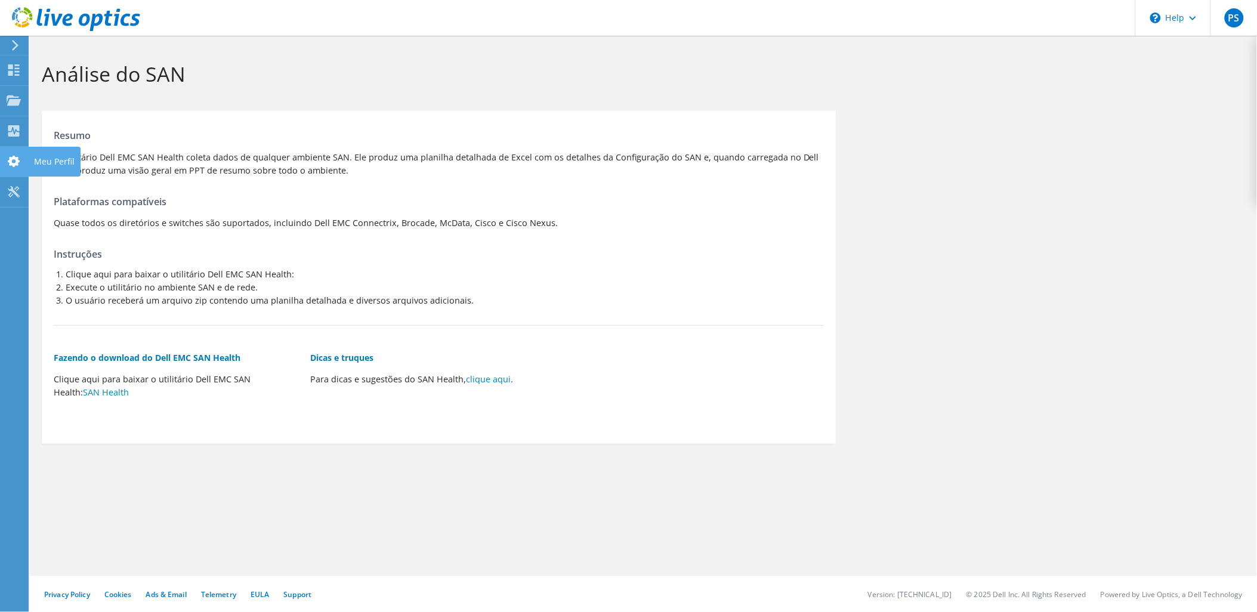
click at [16, 162] on use at bounding box center [14, 161] width 12 height 11
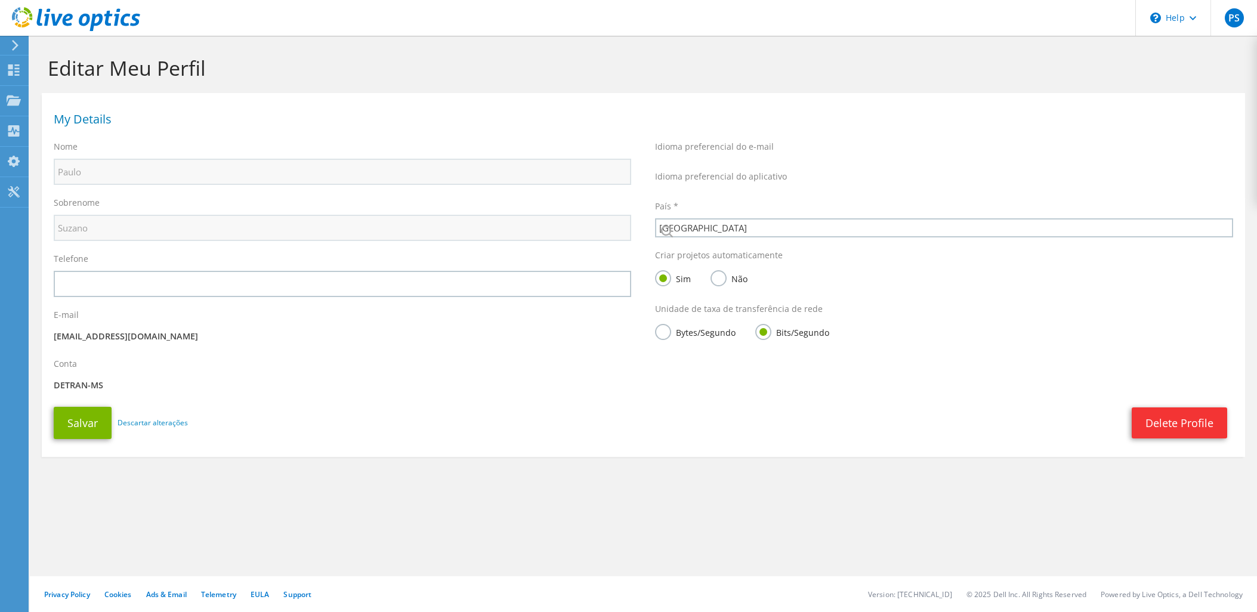
select select "30"
click at [14, 188] on icon at bounding box center [14, 191] width 14 height 11
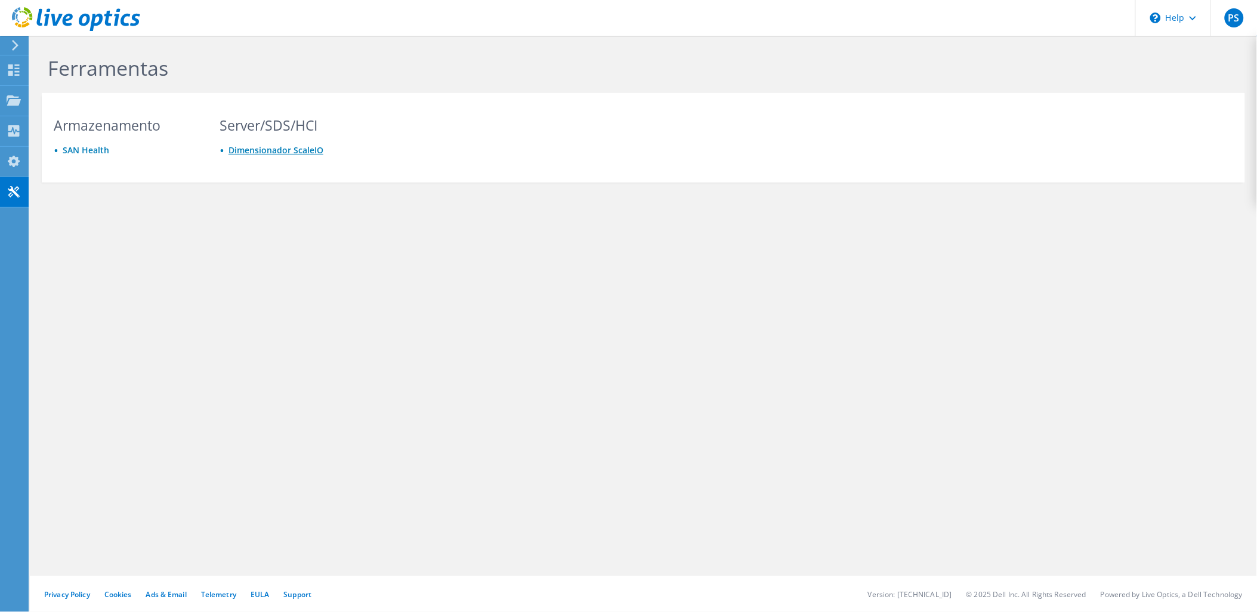
click at [294, 155] on link "Dimensionador ScaleIO" at bounding box center [275, 149] width 95 height 11
click at [20, 16] on icon at bounding box center [76, 19] width 128 height 24
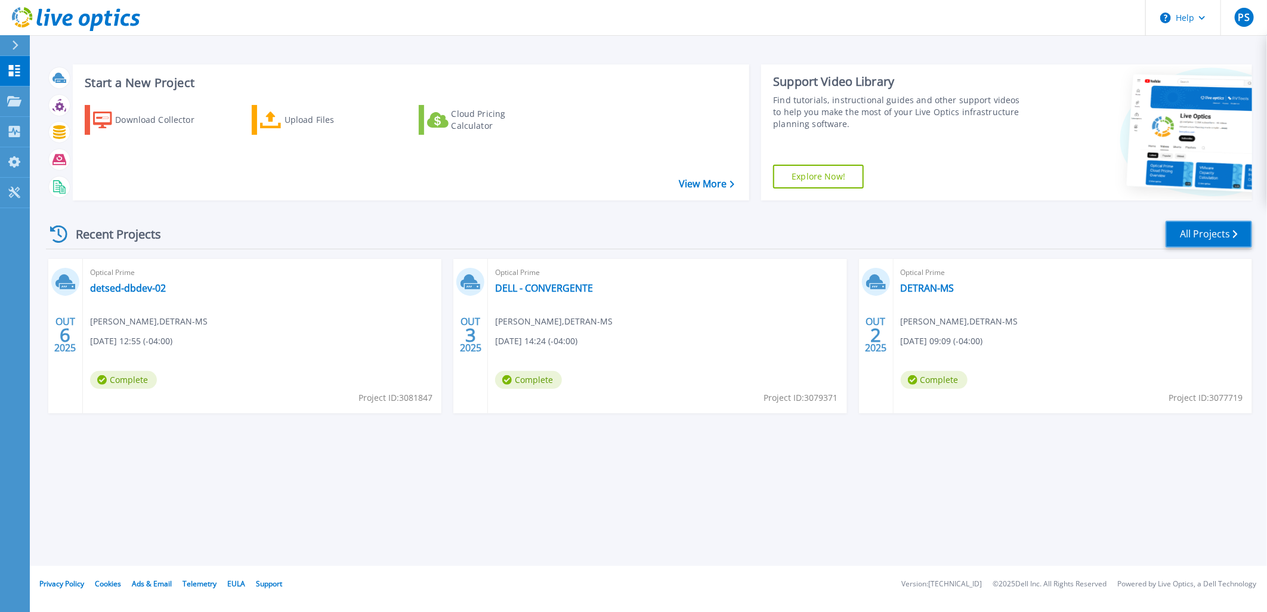
click at [1193, 234] on link "All Projects" at bounding box center [1208, 234] width 86 height 27
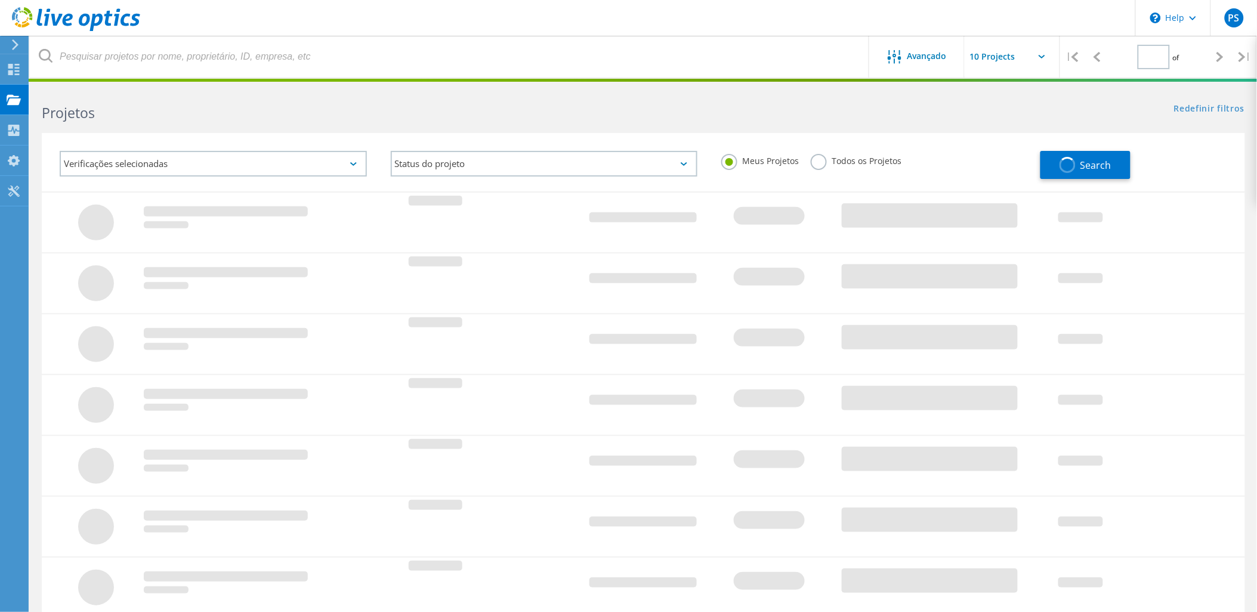
type input "1"
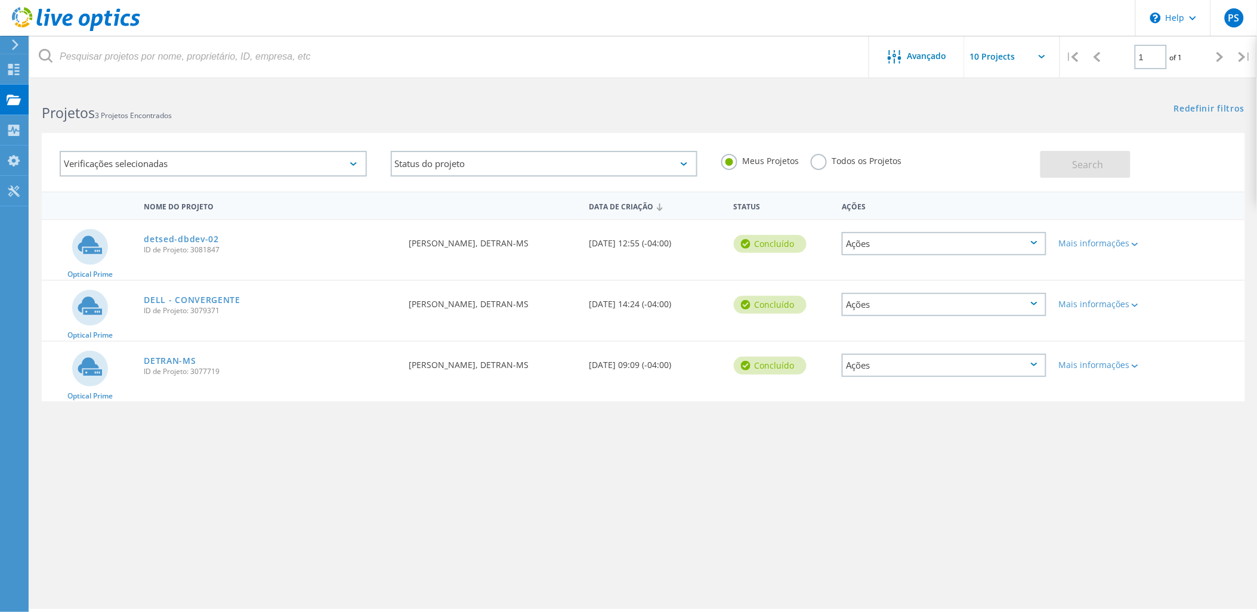
click at [910, 240] on div "Ações" at bounding box center [943, 243] width 205 height 23
click at [920, 411] on div "Nome do Projeto Data de Criação Status Ações Optical Prime detsed-dbdev-02 ID d…" at bounding box center [643, 346] width 1203 height 310
click at [171, 103] on h2 "Projetos 3 Projetos Encontrados" at bounding box center [336, 113] width 589 height 20
click at [816, 165] on label "Todos os Projetos" at bounding box center [855, 159] width 91 height 11
click at [0, 0] on input "Todos os Projetos" at bounding box center [0, 0] width 0 height 0
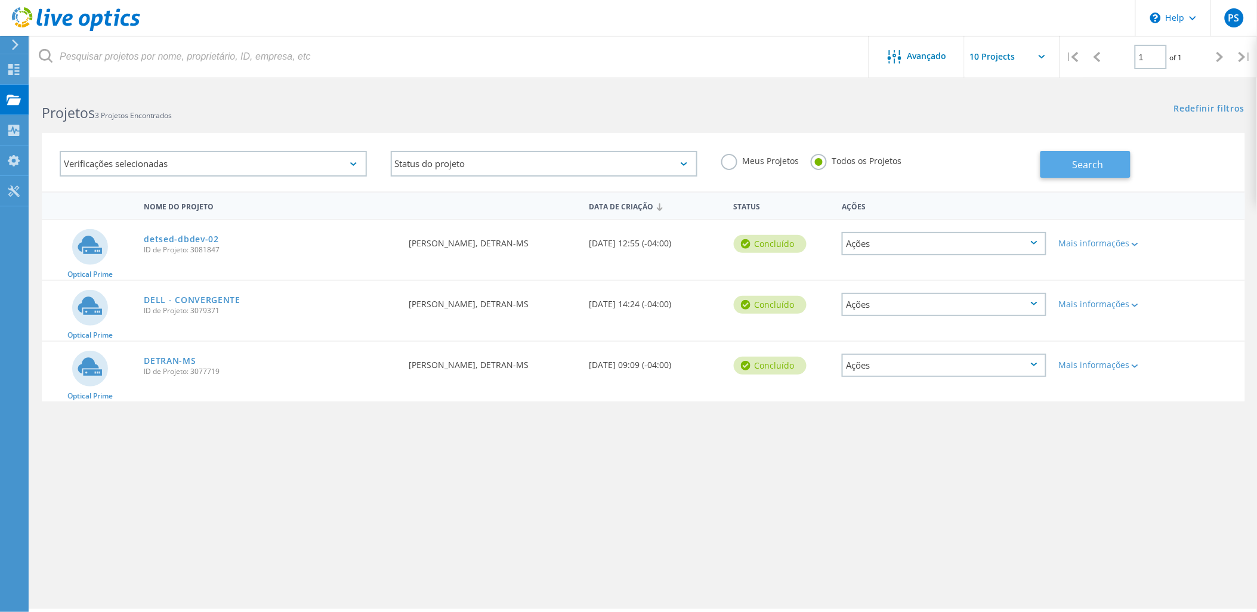
click at [1105, 166] on button "Search" at bounding box center [1085, 164] width 90 height 27
click at [778, 122] on div "Verificações selecionadas Status do projeto Em andamento Concluído Publicado em…" at bounding box center [643, 154] width 1227 height 73
